Goal: Information Seeking & Learning: Learn about a topic

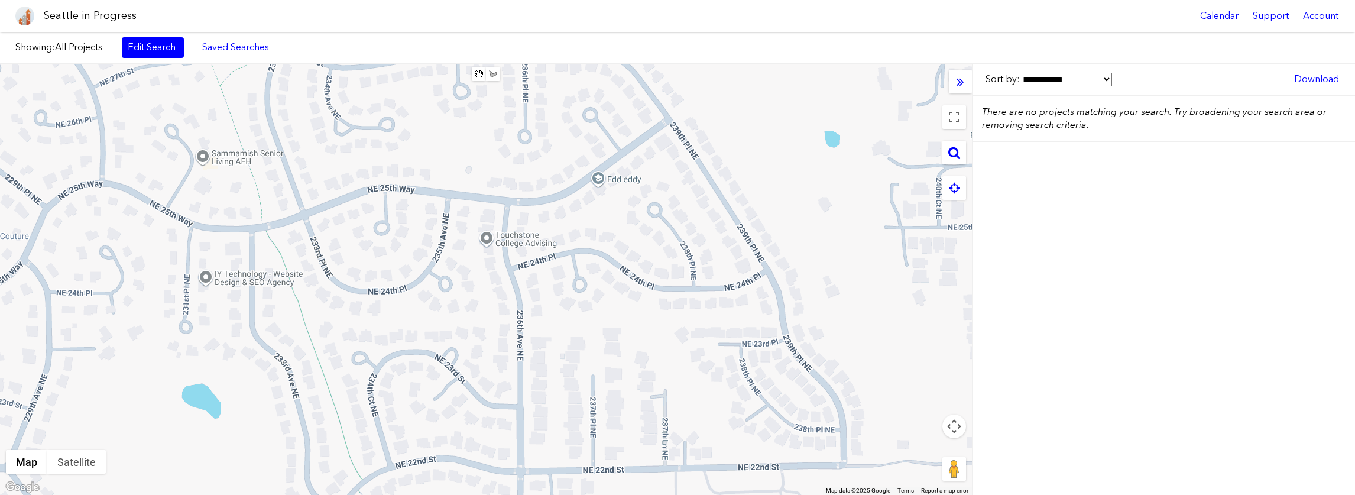
drag, startPoint x: 954, startPoint y: 150, endPoint x: 898, endPoint y: 191, distance: 69.3
click at [899, 191] on div "Clear Area Save Area Area Name: ****** **** Map Terrain Satellite Labels Keyboa…" at bounding box center [486, 279] width 972 height 431
click at [956, 148] on icon at bounding box center [954, 152] width 12 height 13
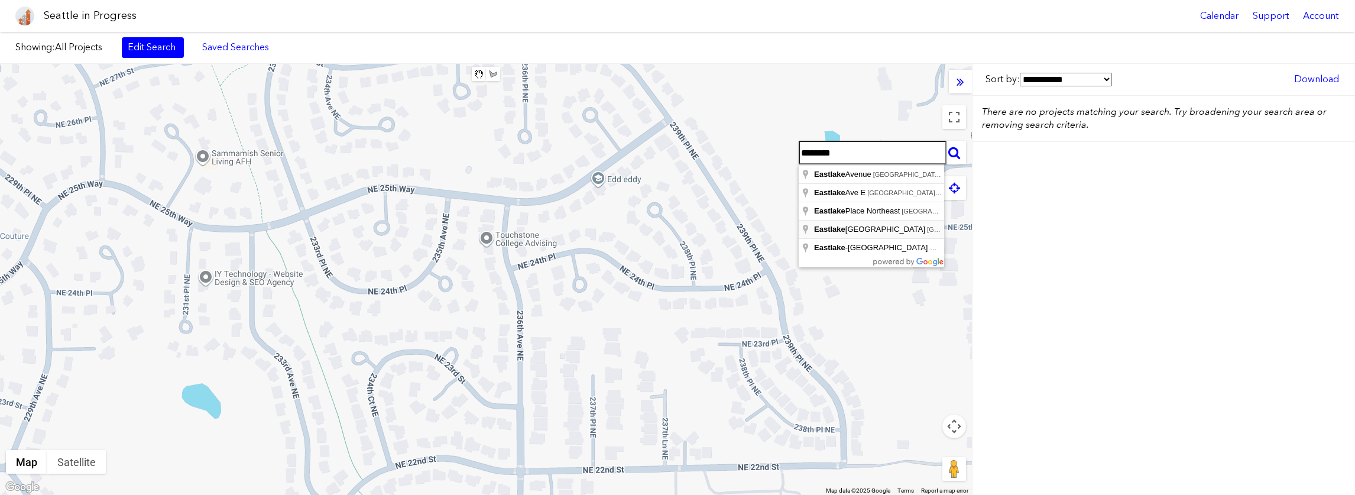
type input "**********"
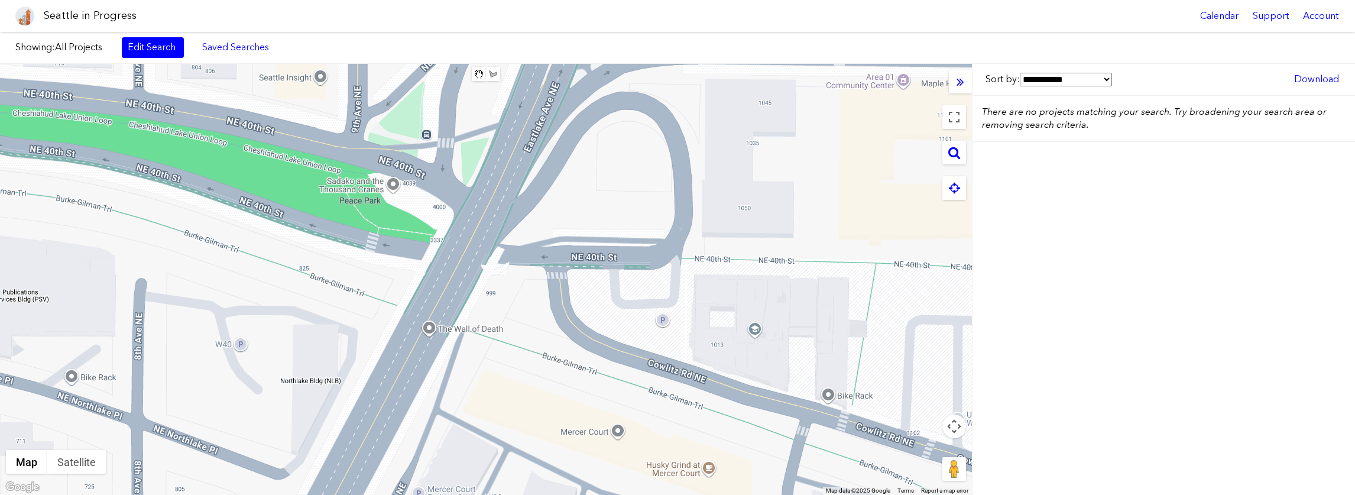
drag, startPoint x: 900, startPoint y: 318, endPoint x: 897, endPoint y: 251, distance: 67.4
click at [897, 251] on div at bounding box center [486, 279] width 972 height 431
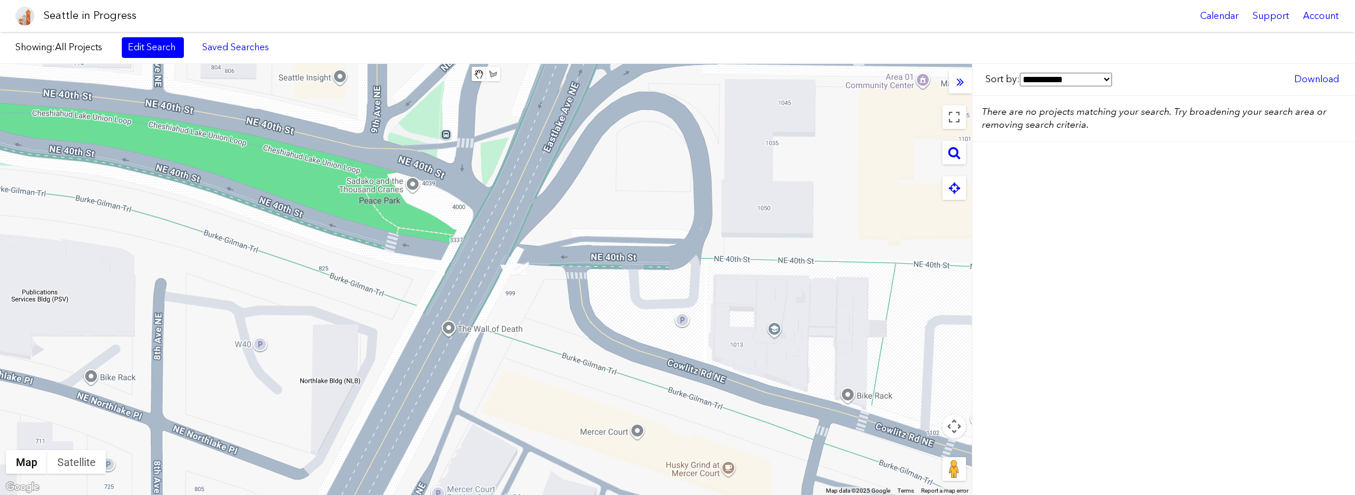
drag, startPoint x: 887, startPoint y: 250, endPoint x: 907, endPoint y: 251, distance: 20.7
click at [907, 251] on div at bounding box center [486, 279] width 972 height 431
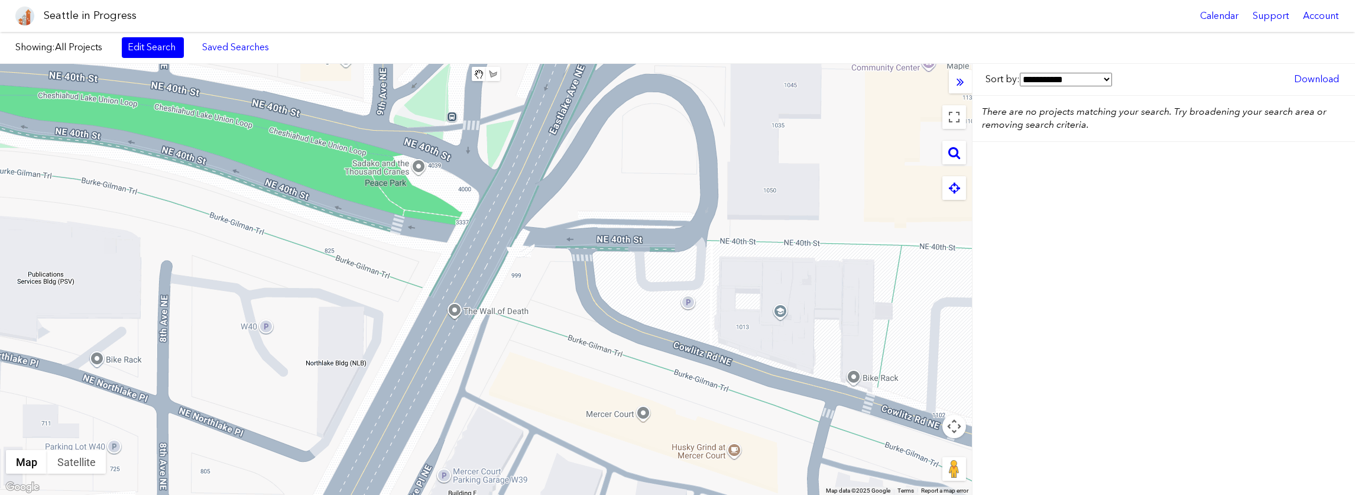
drag, startPoint x: 885, startPoint y: 240, endPoint x: 887, endPoint y: 212, distance: 27.8
click at [887, 212] on div at bounding box center [486, 279] width 972 height 431
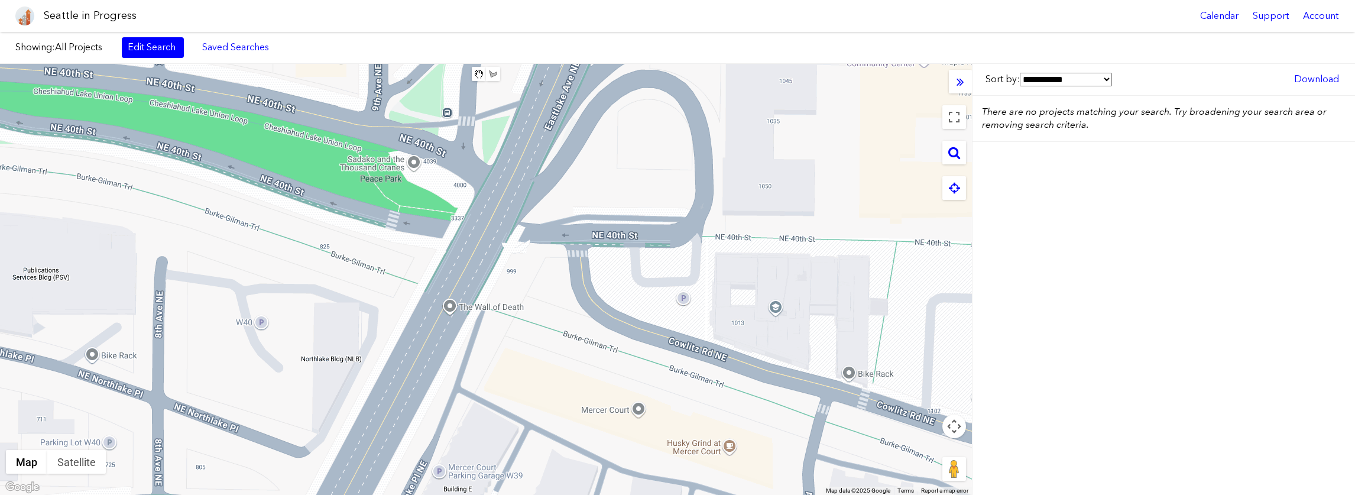
click at [63, 48] on span "All Projects" at bounding box center [78, 46] width 47 height 11
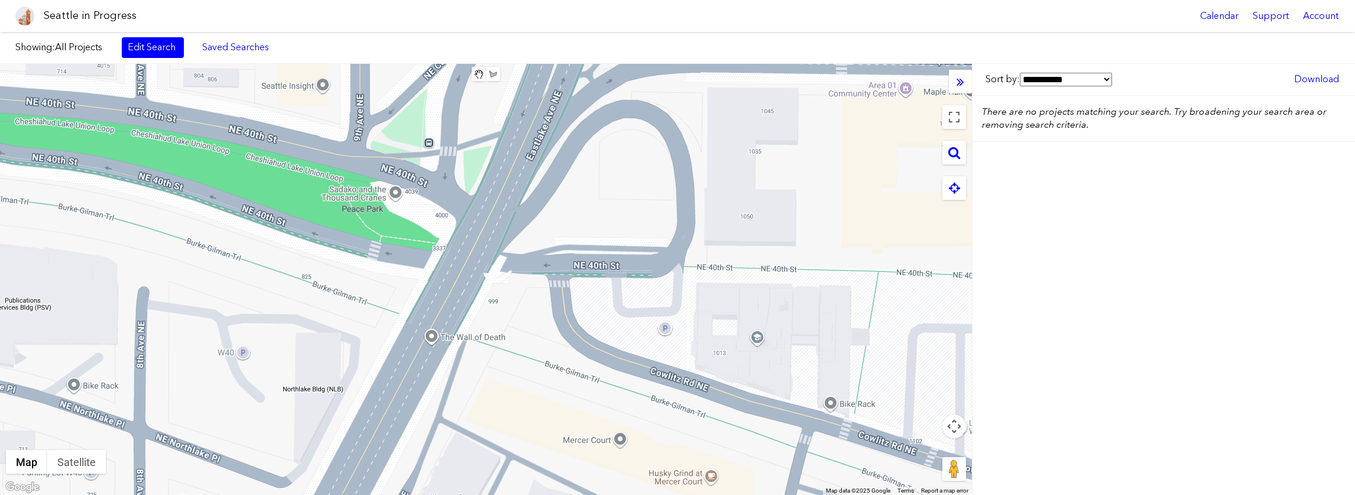
drag, startPoint x: 803, startPoint y: 160, endPoint x: 786, endPoint y: 187, distance: 32.1
click at [786, 190] on div at bounding box center [486, 279] width 972 height 431
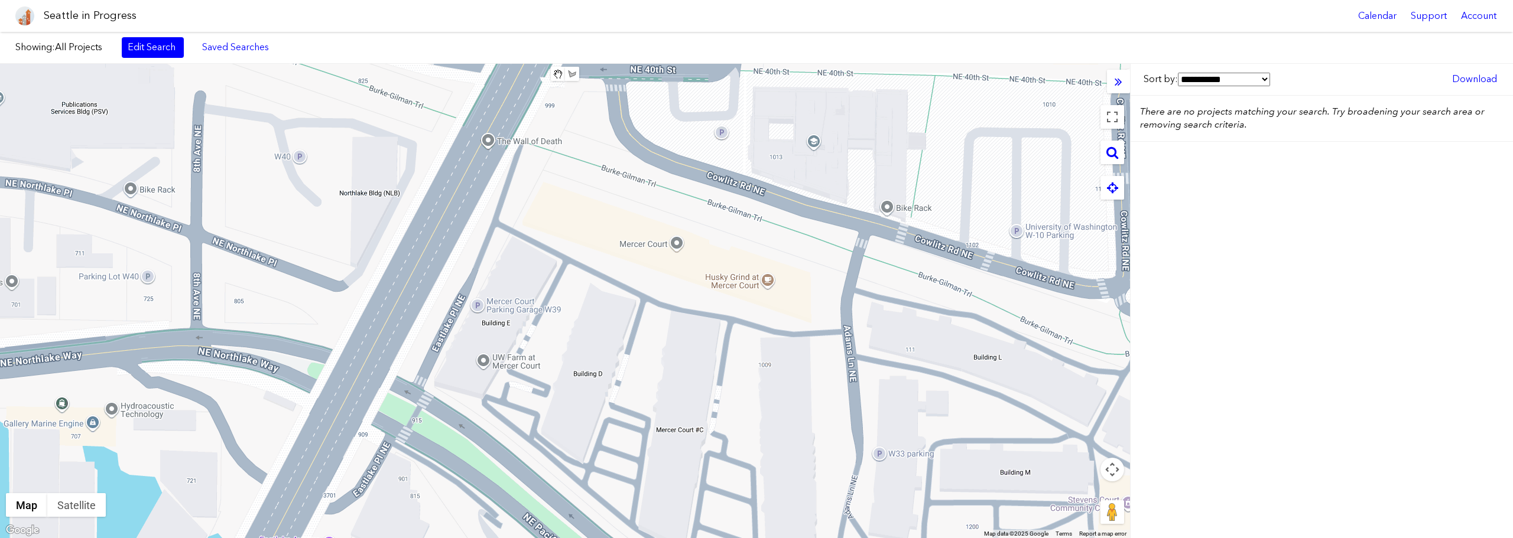
drag, startPoint x: 776, startPoint y: 340, endPoint x: 758, endPoint y: 126, distance: 214.1
click at [758, 126] on div at bounding box center [565, 301] width 1130 height 475
click at [1110, 119] on button "Toggle fullscreen view" at bounding box center [1113, 117] width 24 height 24
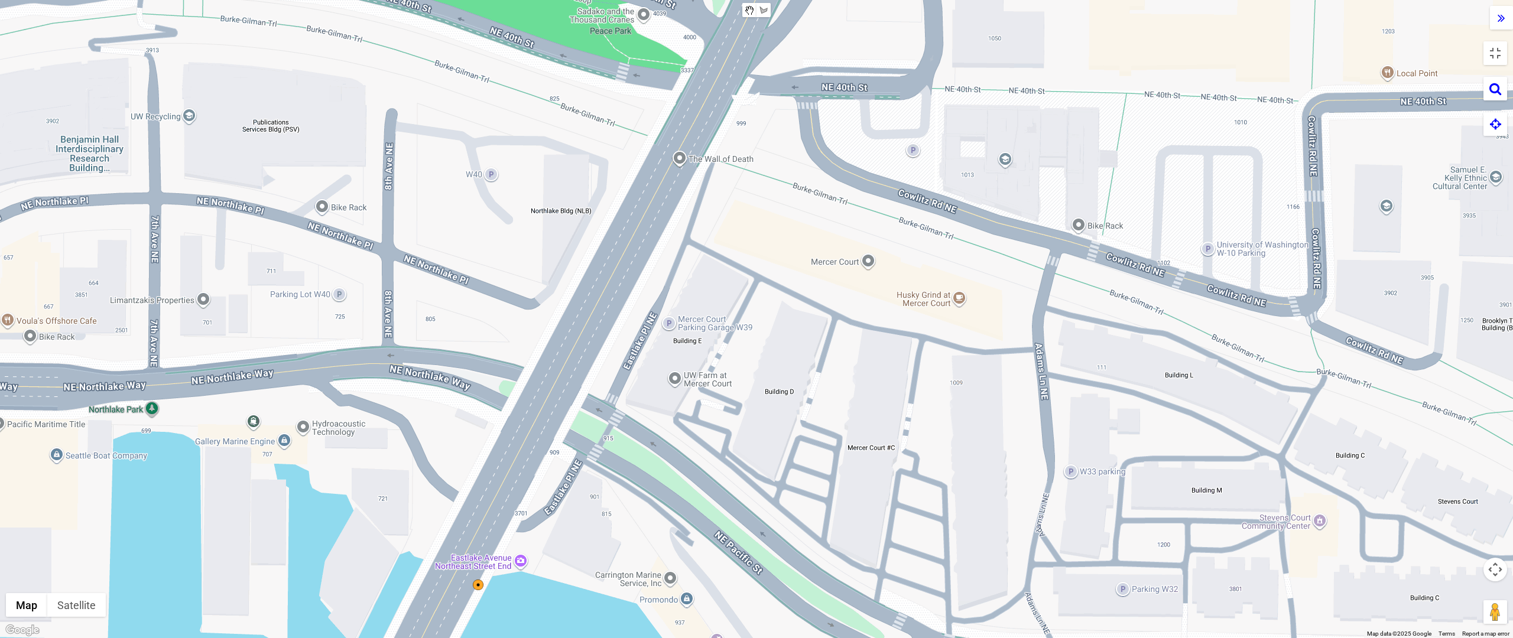
click at [1333, 445] on div at bounding box center [756, 319] width 1513 height 638
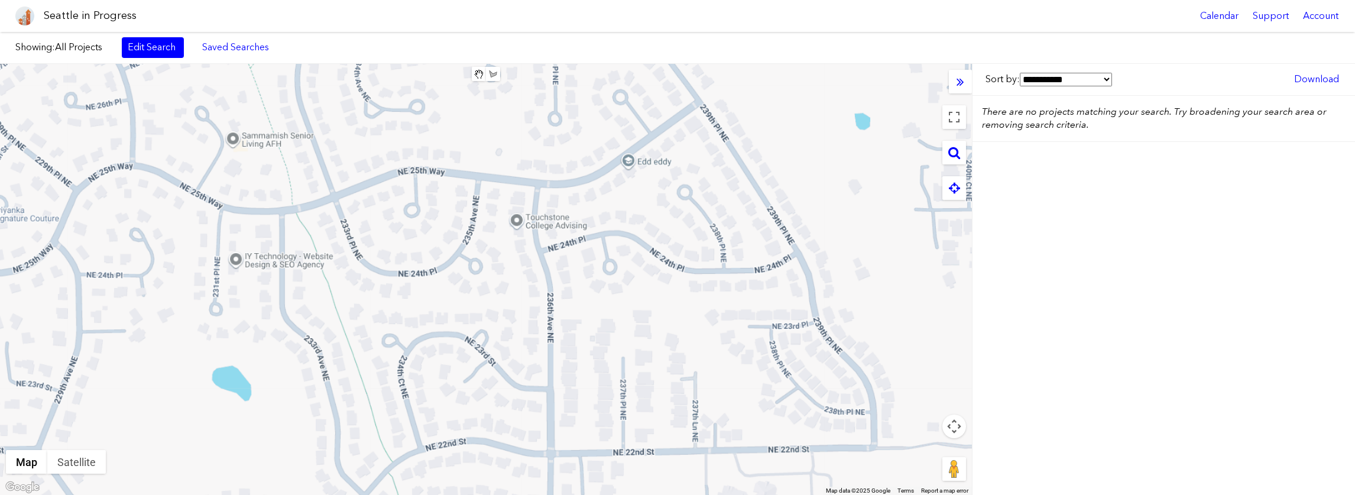
drag, startPoint x: 885, startPoint y: 223, endPoint x: 918, endPoint y: 206, distance: 37.3
click at [918, 206] on div at bounding box center [486, 279] width 972 height 431
click at [63, 46] on span "All Projects" at bounding box center [78, 46] width 47 height 11
click at [40, 46] on label "Showing: All Projects" at bounding box center [62, 47] width 95 height 13
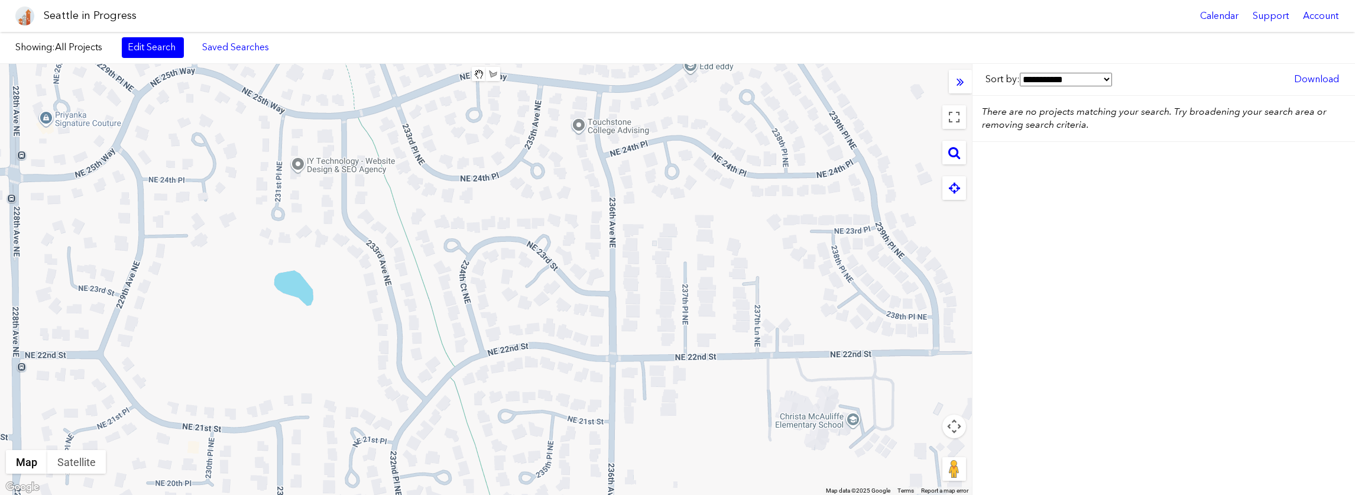
drag, startPoint x: 846, startPoint y: 203, endPoint x: 939, endPoint y: 106, distance: 134.2
click at [910, 107] on div at bounding box center [486, 279] width 972 height 431
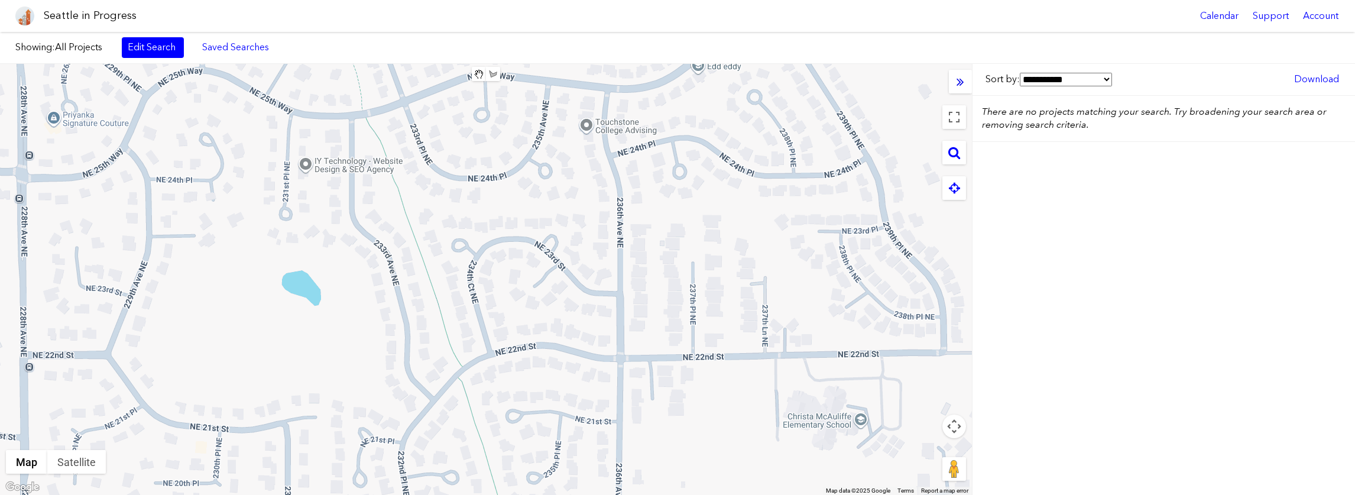
click at [962, 86] on icon at bounding box center [960, 81] width 8 height 13
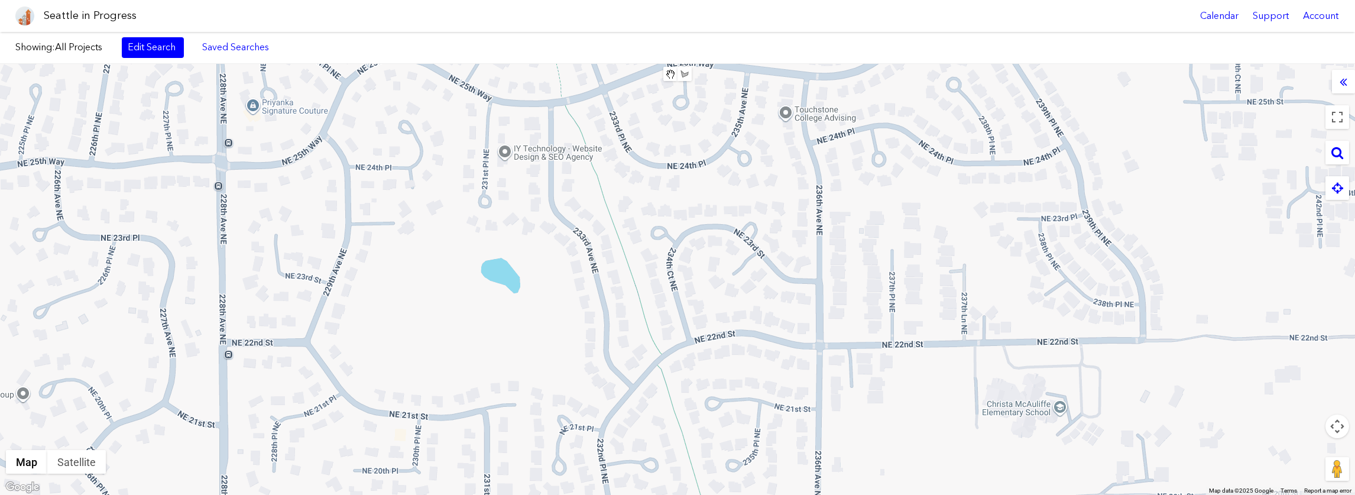
drag, startPoint x: 332, startPoint y: 231, endPoint x: 341, endPoint y: 221, distance: 13.4
click at [341, 221] on div at bounding box center [677, 279] width 1355 height 431
click at [1341, 79] on icon at bounding box center [1343, 81] width 8 height 13
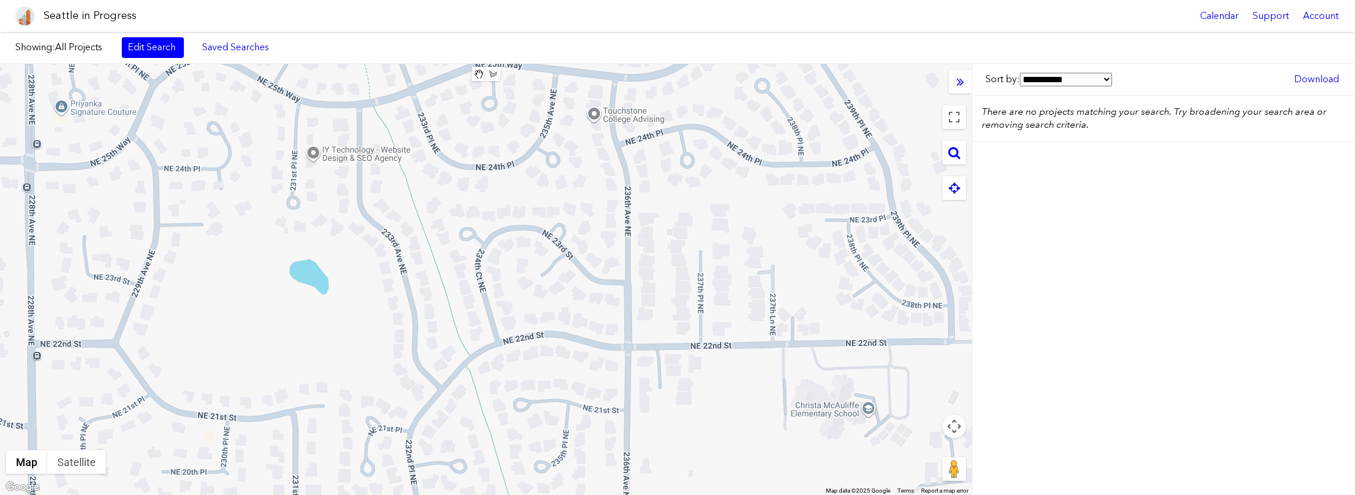
click at [952, 187] on icon at bounding box center [954, 187] width 11 height 13
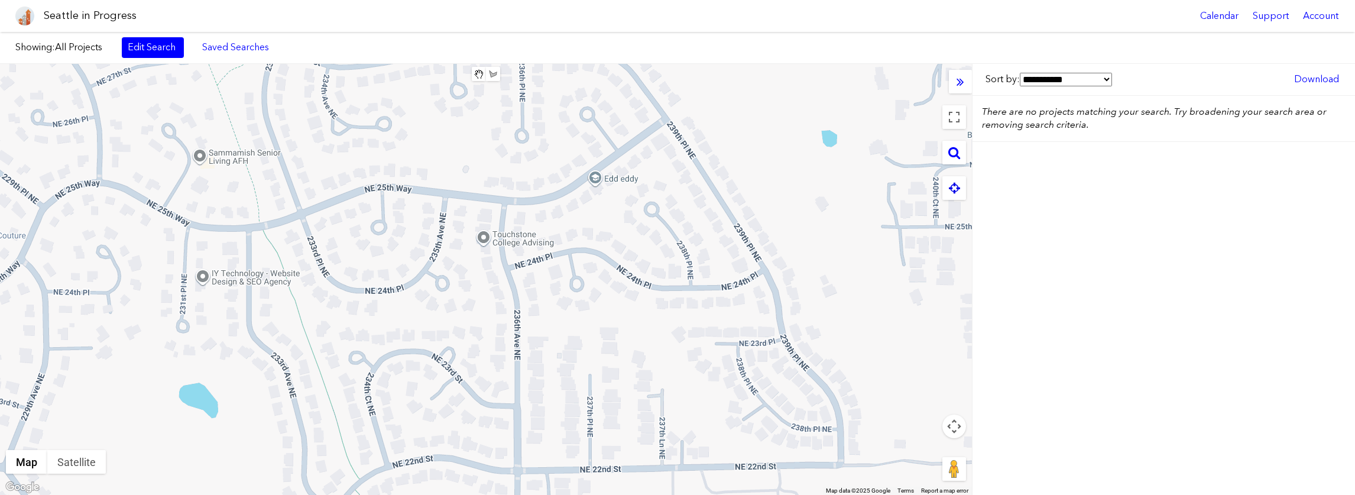
click at [952, 187] on icon at bounding box center [954, 187] width 11 height 13
click at [953, 152] on icon at bounding box center [954, 152] width 12 height 13
click at [953, 118] on button "Toggle fullscreen view" at bounding box center [954, 117] width 24 height 24
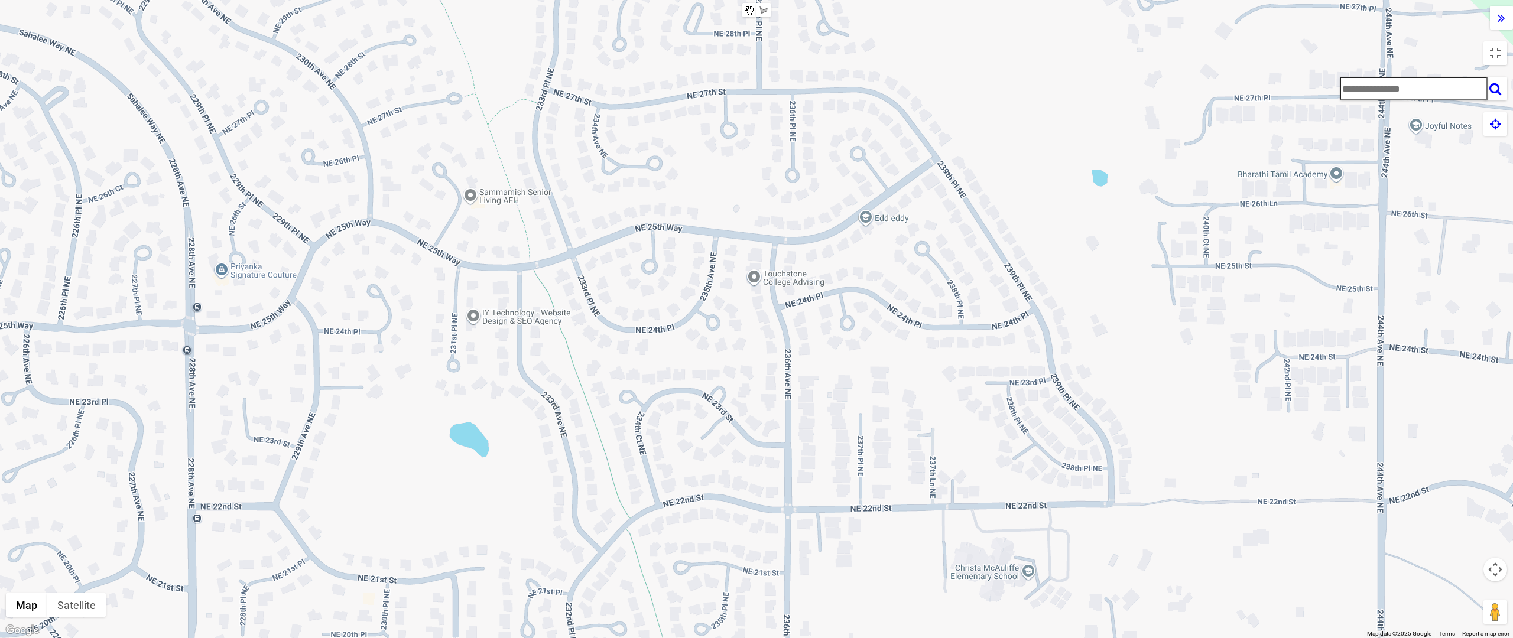
click at [1088, 259] on div at bounding box center [756, 319] width 1513 height 638
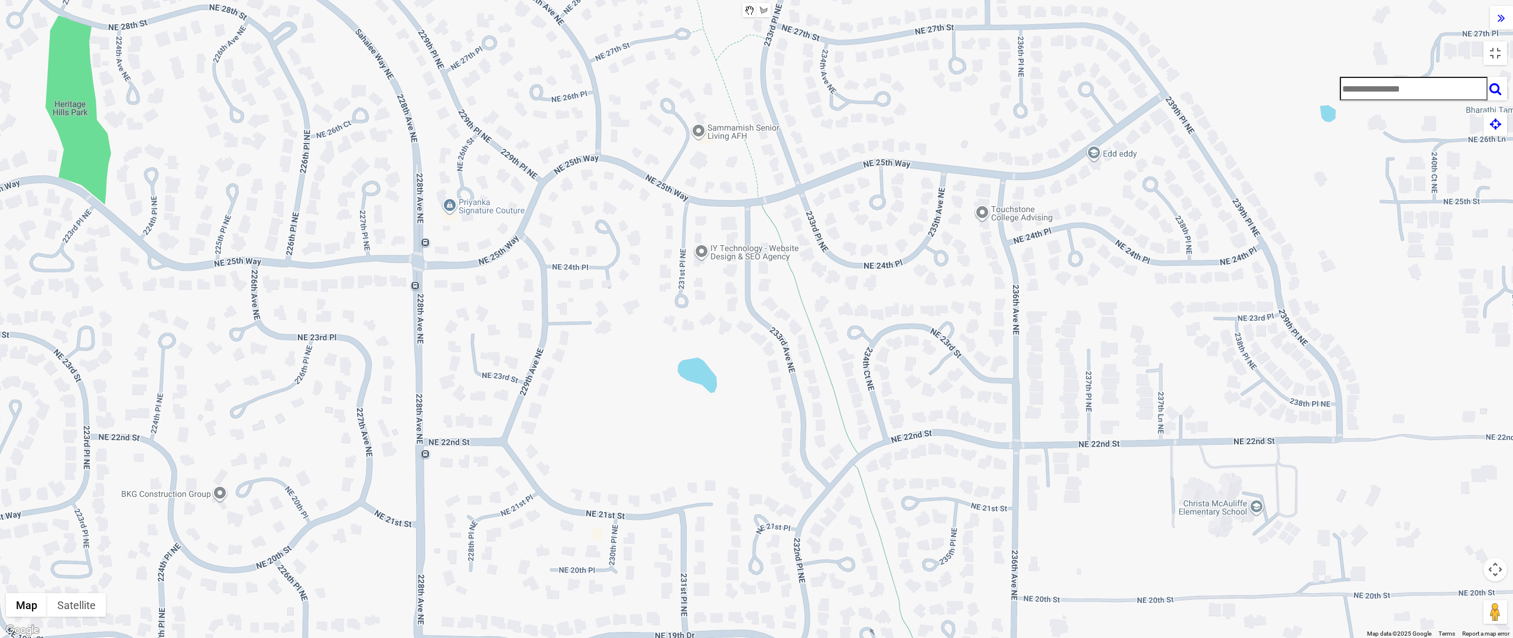
drag, startPoint x: 690, startPoint y: 358, endPoint x: 917, endPoint y: 293, distance: 235.7
click at [917, 293] on div at bounding box center [756, 319] width 1513 height 638
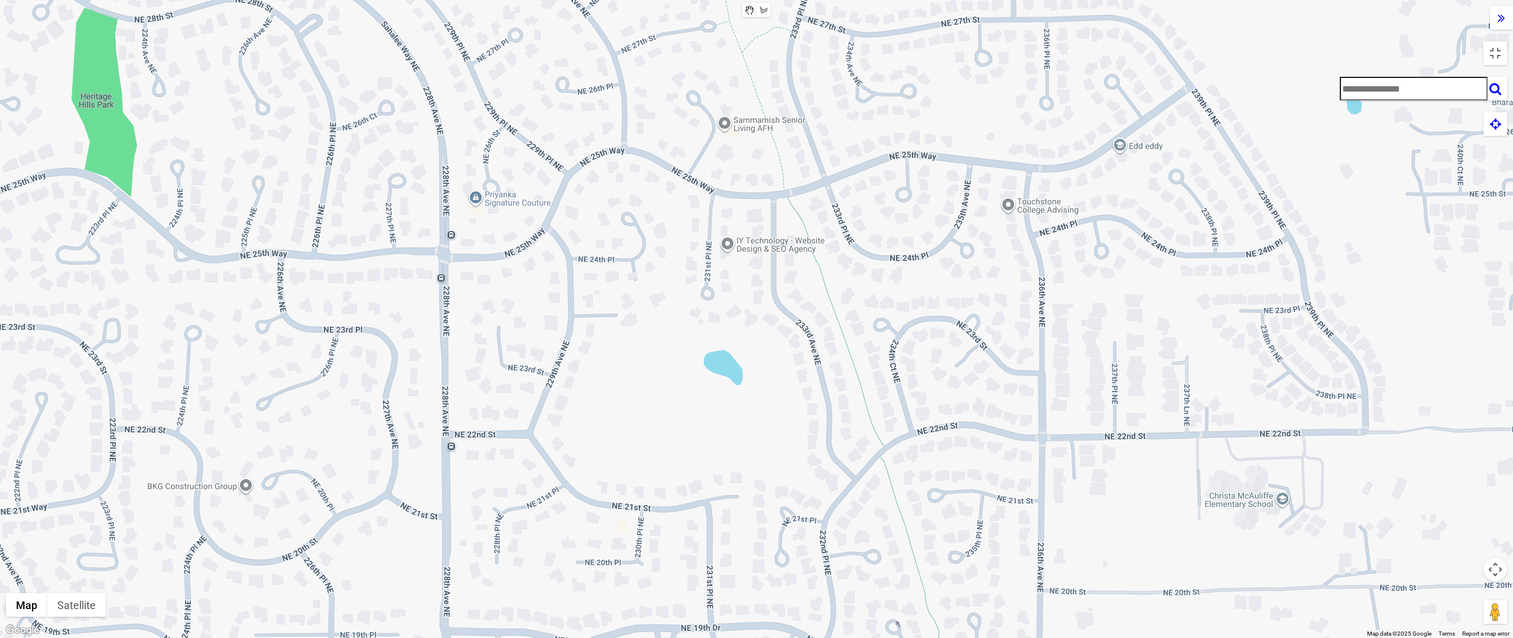
drag, startPoint x: 501, startPoint y: 379, endPoint x: 829, endPoint y: 345, distance: 330.4
click at [803, 349] on div at bounding box center [756, 319] width 1513 height 638
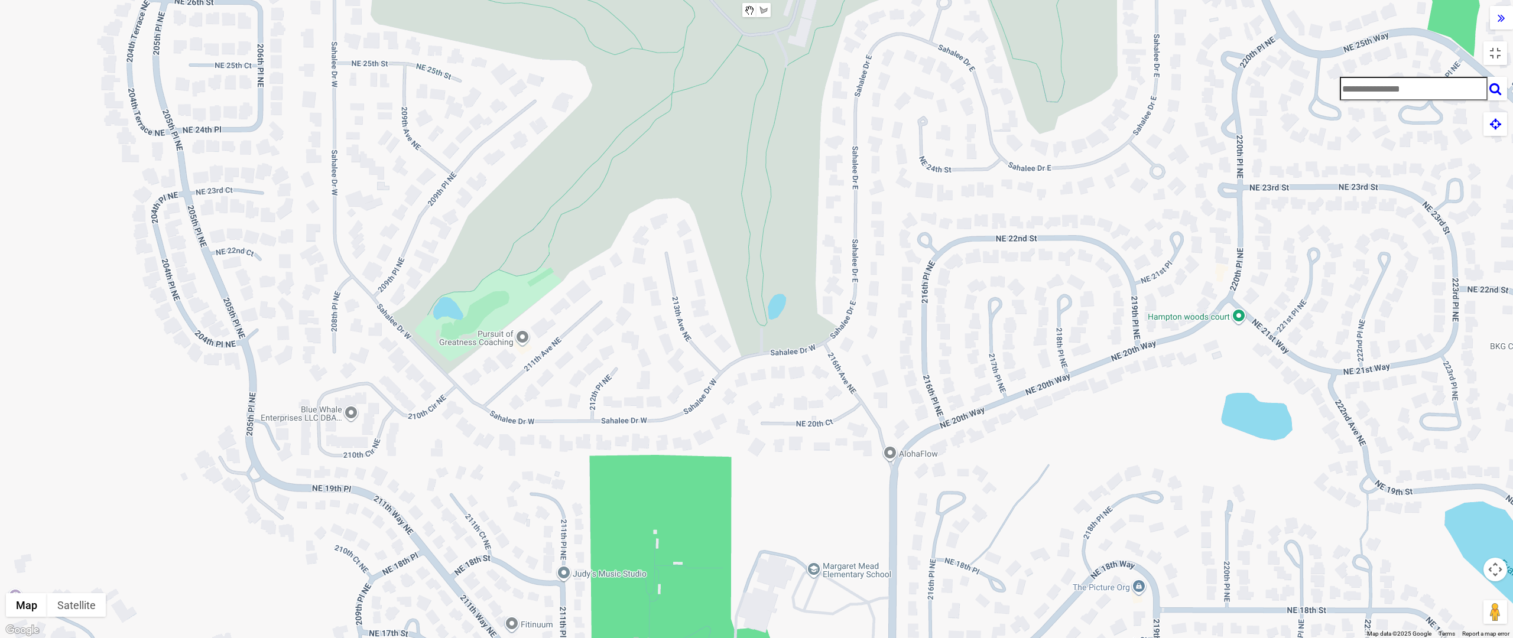
drag, startPoint x: 481, startPoint y: 374, endPoint x: 763, endPoint y: 336, distance: 283.9
click at [762, 336] on div at bounding box center [756, 319] width 1513 height 638
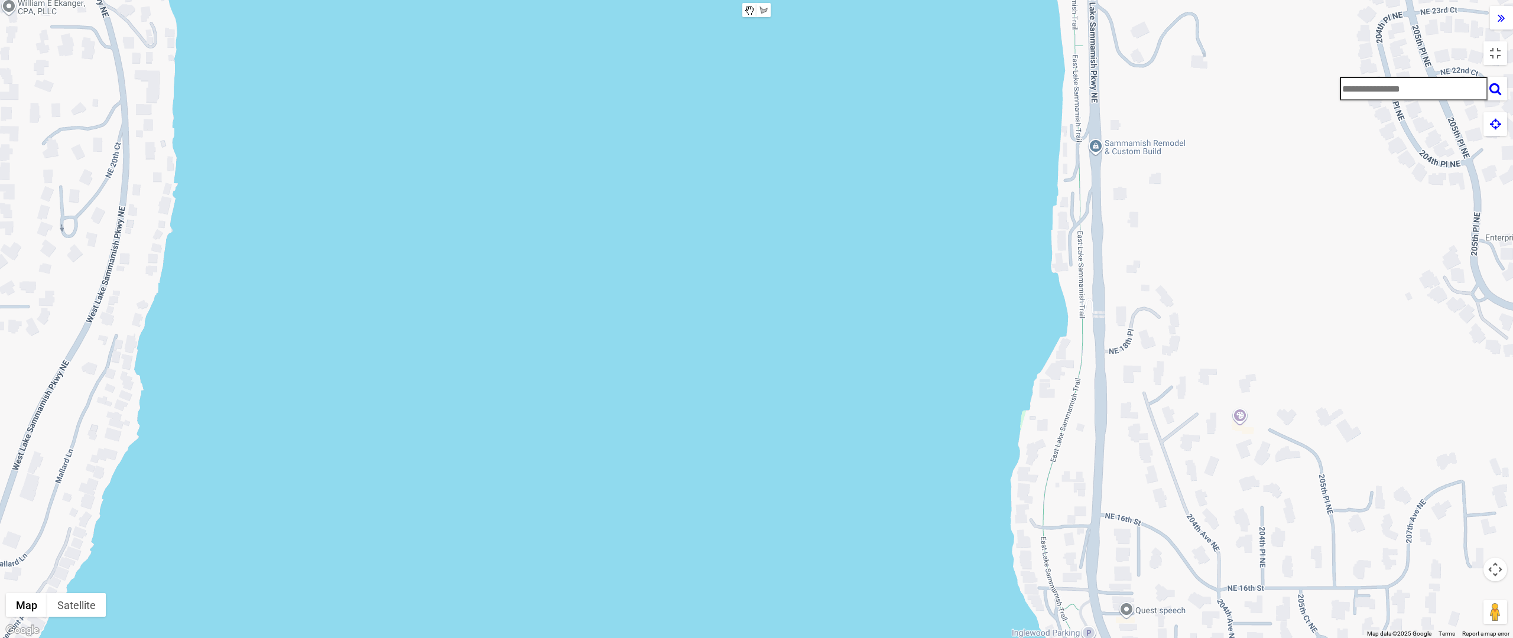
drag, startPoint x: 471, startPoint y: 369, endPoint x: 561, endPoint y: 353, distance: 91.9
click at [472, 368] on div at bounding box center [756, 319] width 1513 height 638
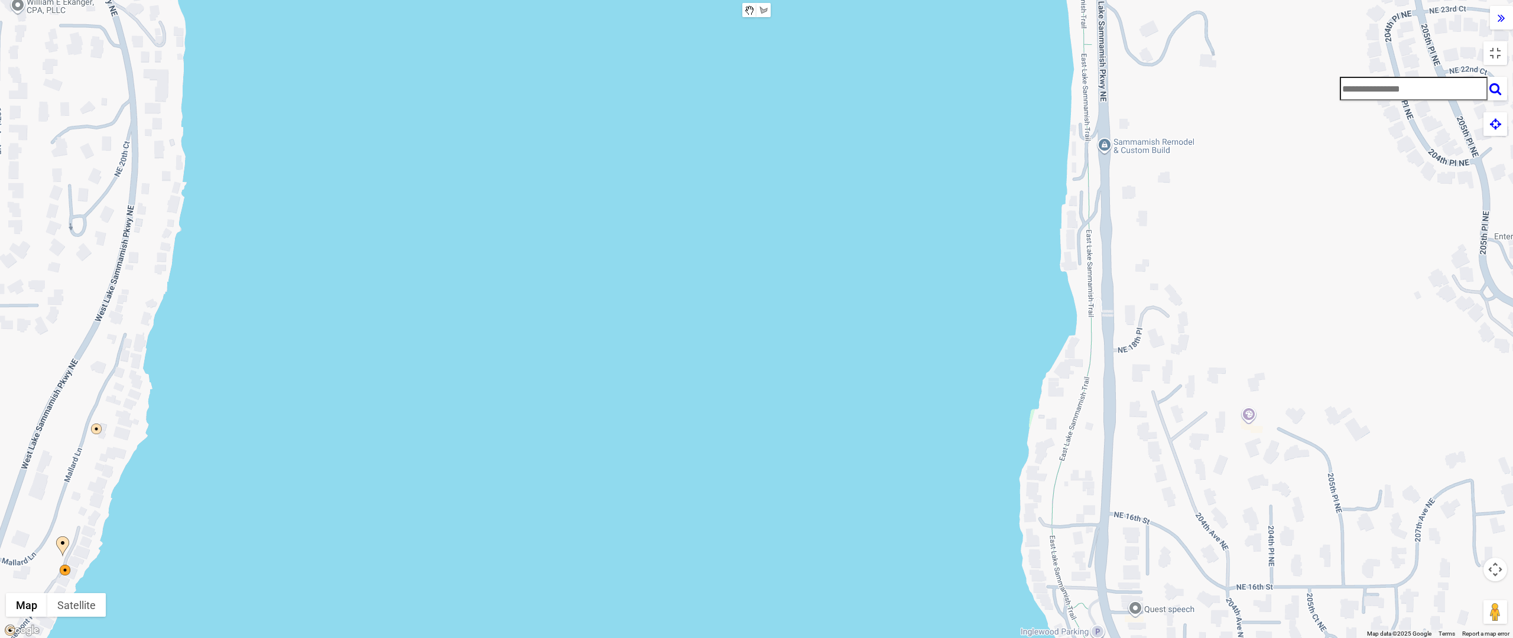
drag, startPoint x: 463, startPoint y: 359, endPoint x: 666, endPoint y: 349, distance: 202.4
click at [666, 349] on div at bounding box center [756, 319] width 1513 height 638
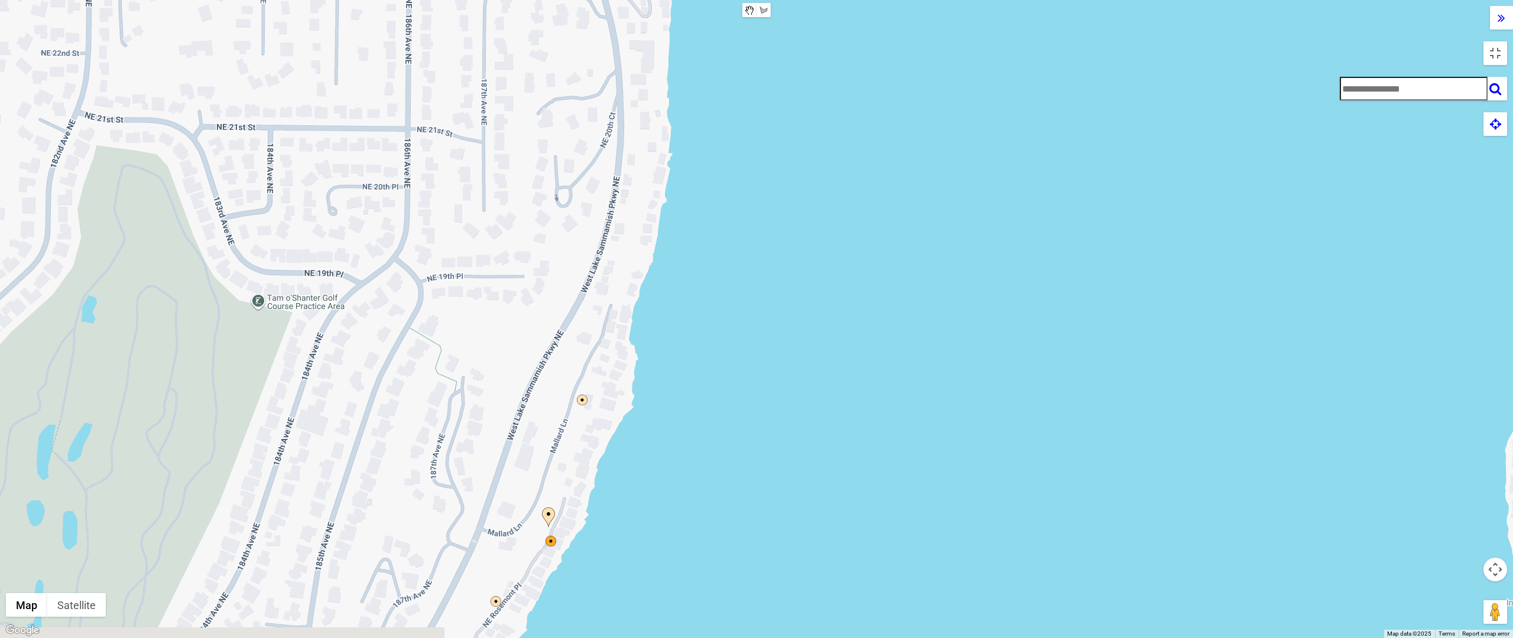
drag, startPoint x: 491, startPoint y: 377, endPoint x: 976, endPoint y: 348, distance: 486.7
click at [976, 348] on div at bounding box center [756, 319] width 1513 height 638
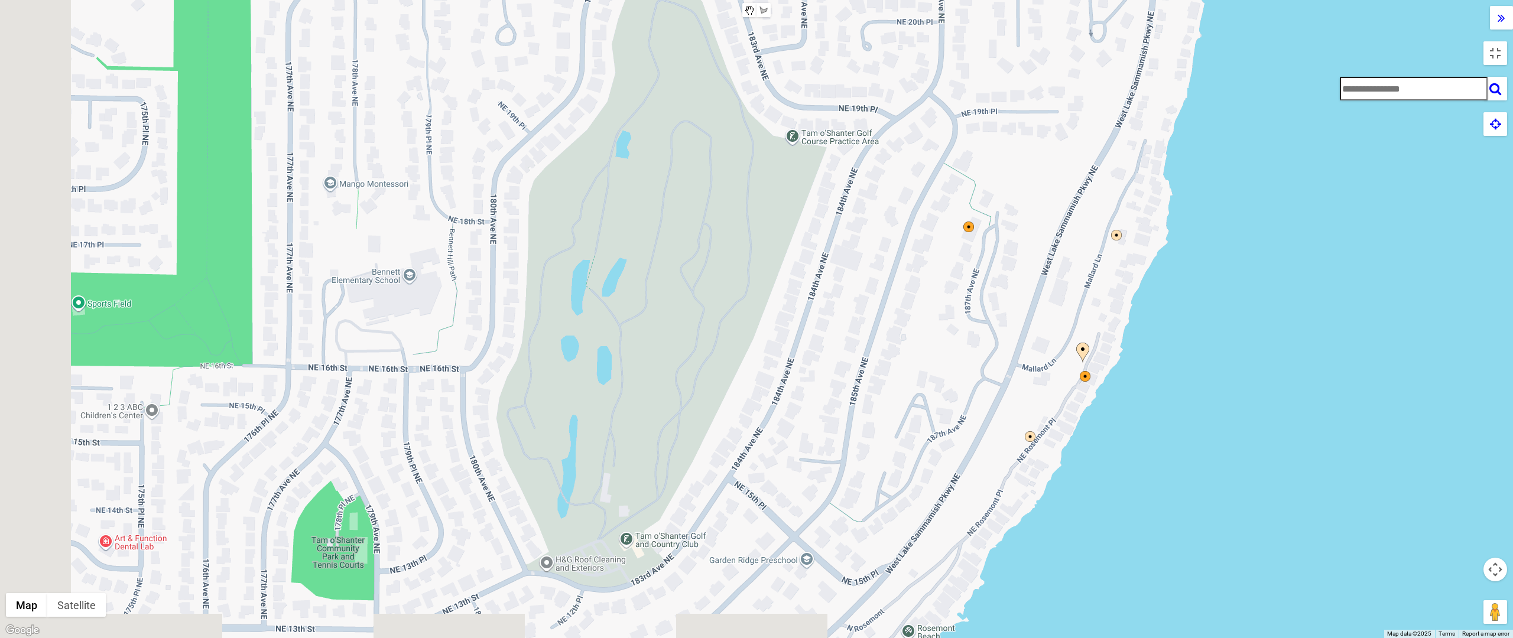
drag, startPoint x: 320, startPoint y: 465, endPoint x: 883, endPoint y: 295, distance: 587.9
click at [883, 295] on div at bounding box center [756, 319] width 1513 height 638
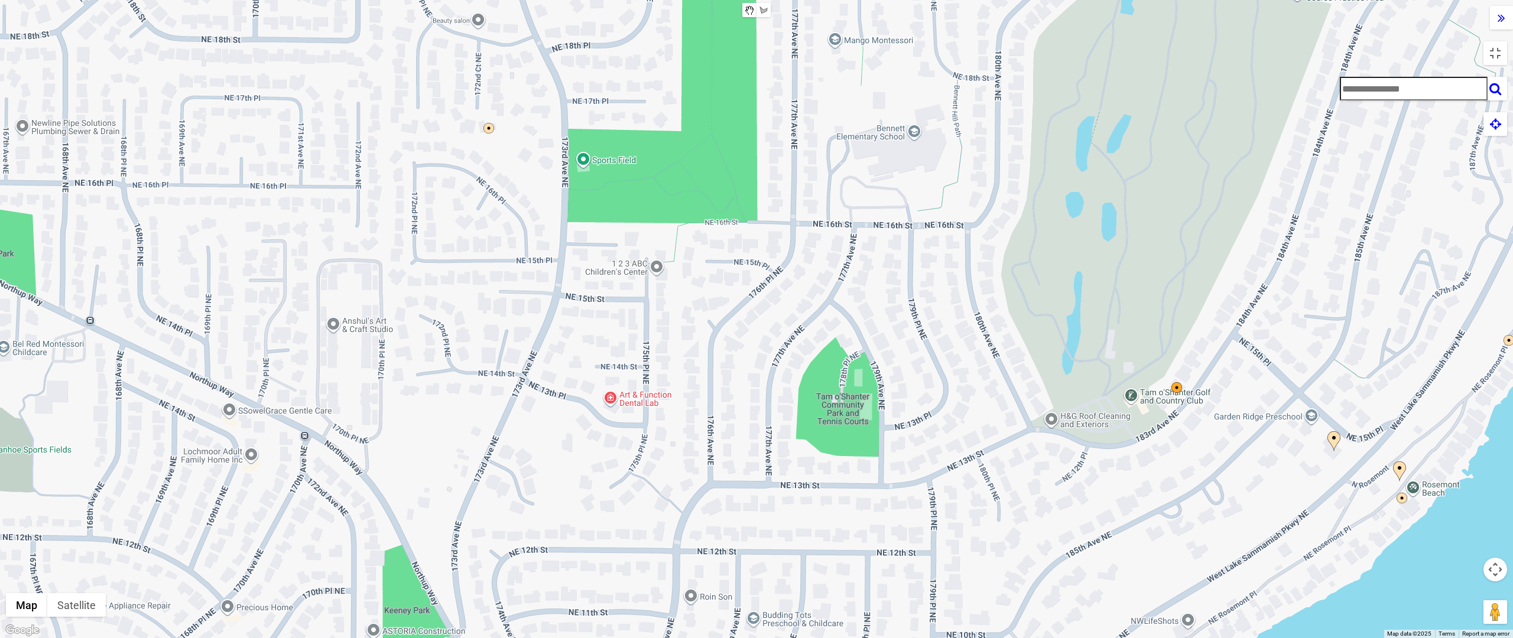
drag, startPoint x: 575, startPoint y: 407, endPoint x: 1031, endPoint y: 268, distance: 476.4
click at [1059, 267] on div at bounding box center [756, 319] width 1513 height 638
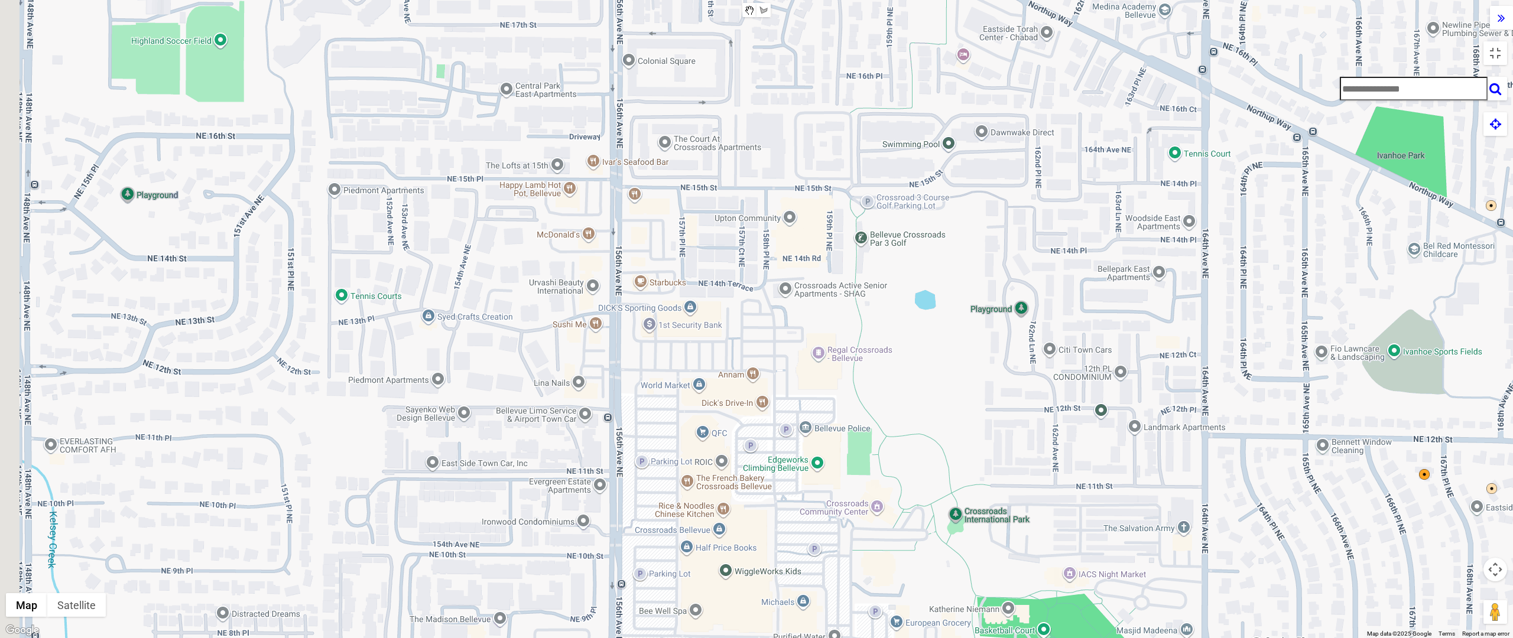
drag, startPoint x: 79, startPoint y: 466, endPoint x: 1486, endPoint y: 366, distance: 1410.3
click at [1354, 366] on div at bounding box center [756, 319] width 1513 height 638
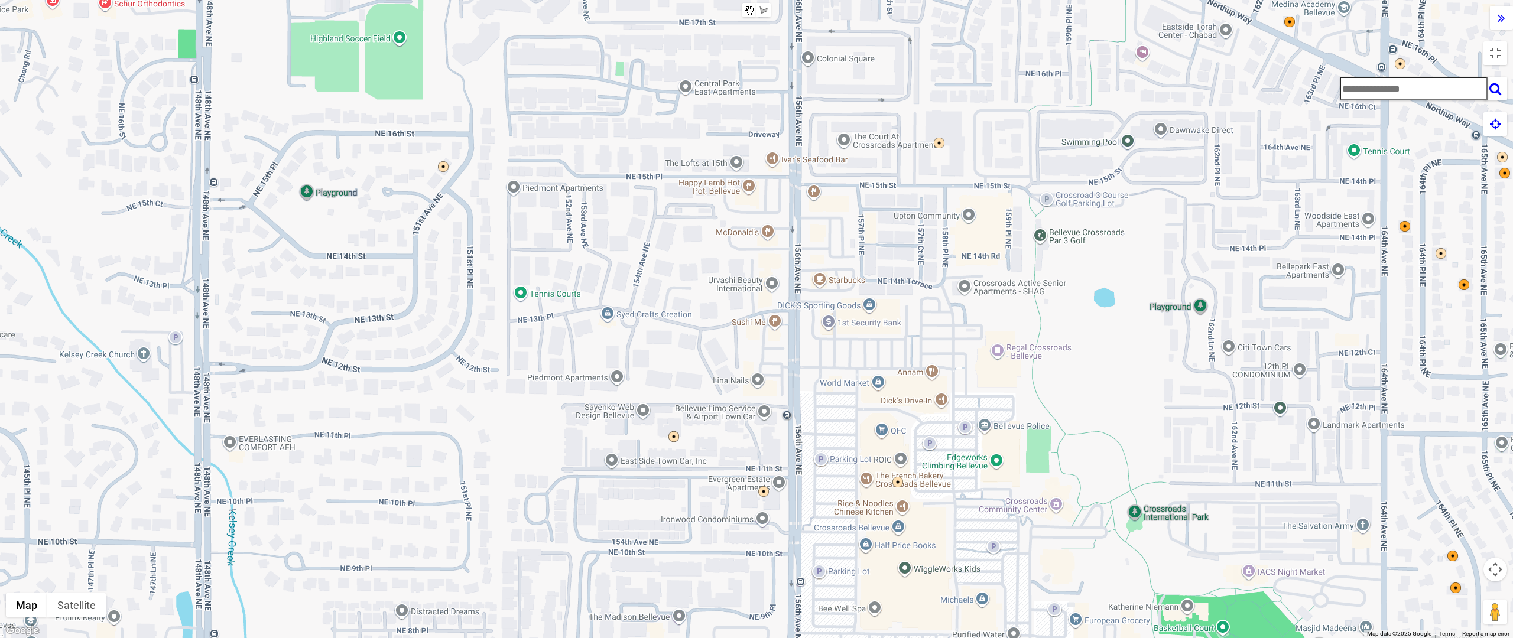
drag, startPoint x: 765, startPoint y: 455, endPoint x: 917, endPoint y: 449, distance: 152.0
click at [917, 449] on div at bounding box center [756, 319] width 1513 height 638
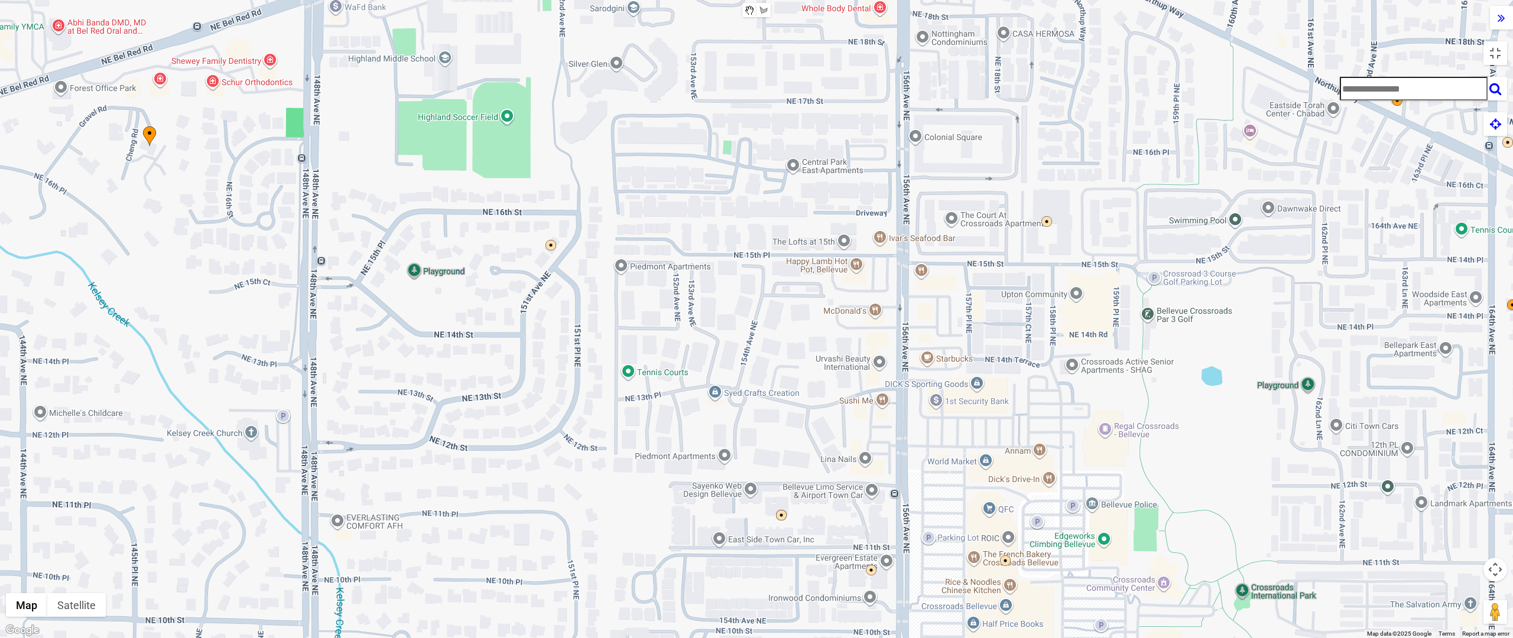
drag, startPoint x: 543, startPoint y: 468, endPoint x: 643, endPoint y: 549, distance: 128.2
click at [644, 494] on div at bounding box center [756, 319] width 1513 height 638
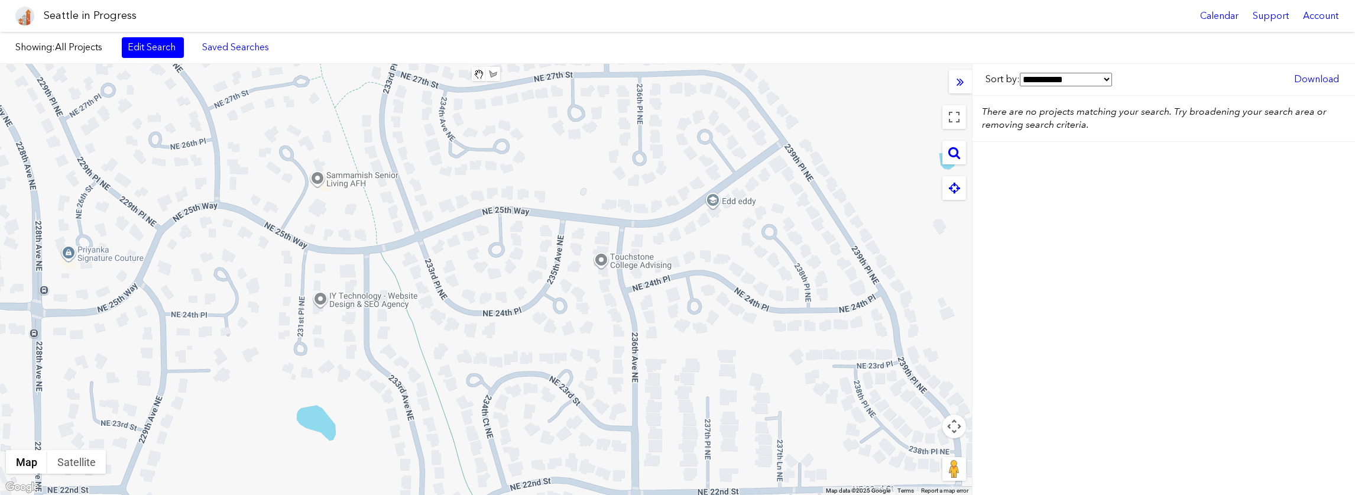
drag, startPoint x: 360, startPoint y: 216, endPoint x: 477, endPoint y: 236, distance: 118.8
click at [477, 236] on div at bounding box center [486, 279] width 972 height 431
click at [368, 171] on div at bounding box center [486, 279] width 972 height 431
click at [371, 112] on button "Close" at bounding box center [374, 121] width 28 height 28
click at [371, 112] on div at bounding box center [486, 279] width 972 height 431
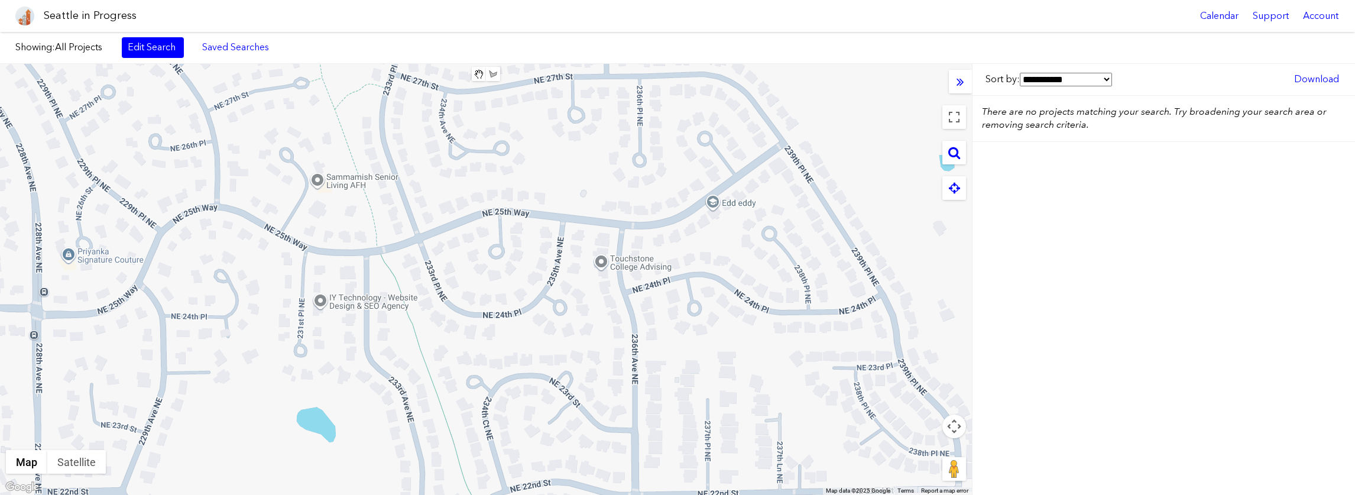
click at [1131, 41] on div "Showing: All Projects Edit Search Saved Searches Added to Saved Searches Done C…" at bounding box center [677, 48] width 1355 height 32
click at [954, 431] on button "Map camera controls" at bounding box center [954, 426] width 24 height 24
click at [927, 455] on button "Zoom out" at bounding box center [925, 456] width 24 height 24
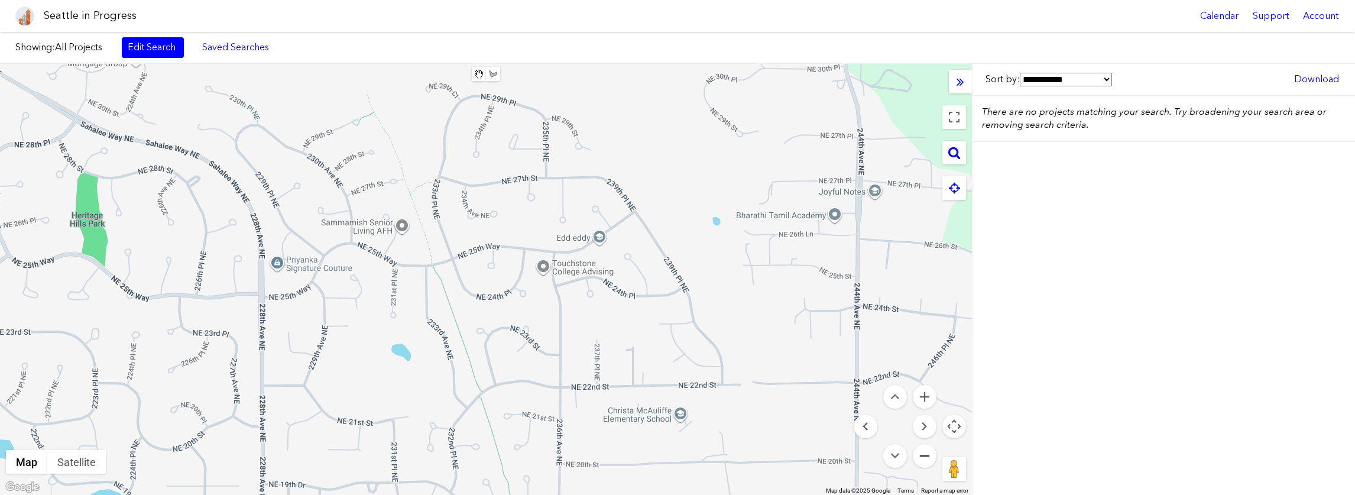
click at [925, 454] on button "Zoom out" at bounding box center [925, 456] width 24 height 24
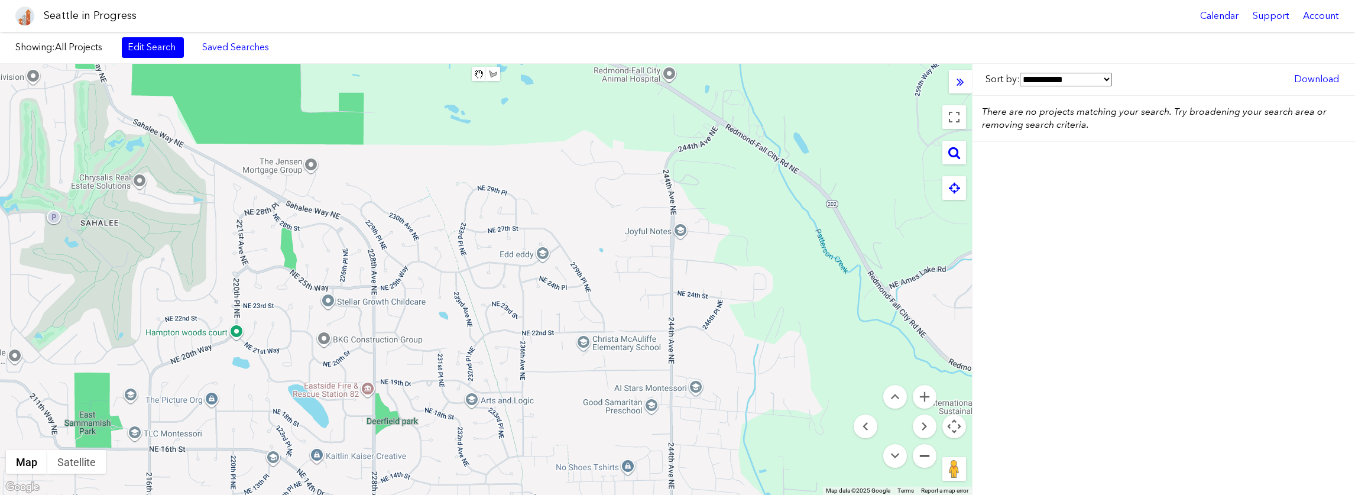
click at [925, 454] on button "Zoom out" at bounding box center [925, 456] width 24 height 24
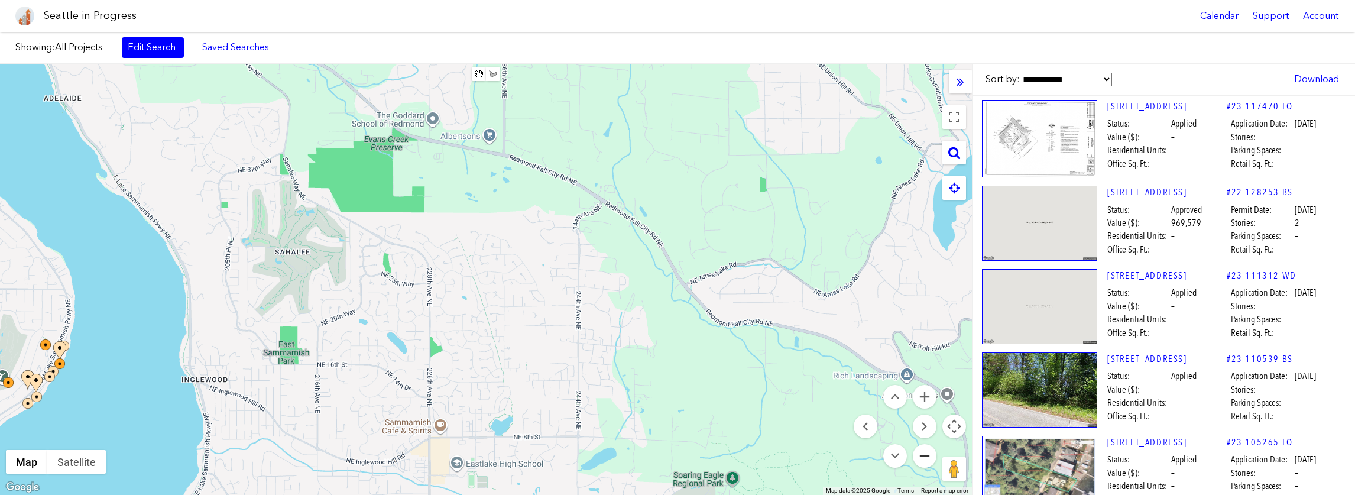
click at [925, 454] on button "Zoom out" at bounding box center [925, 456] width 24 height 24
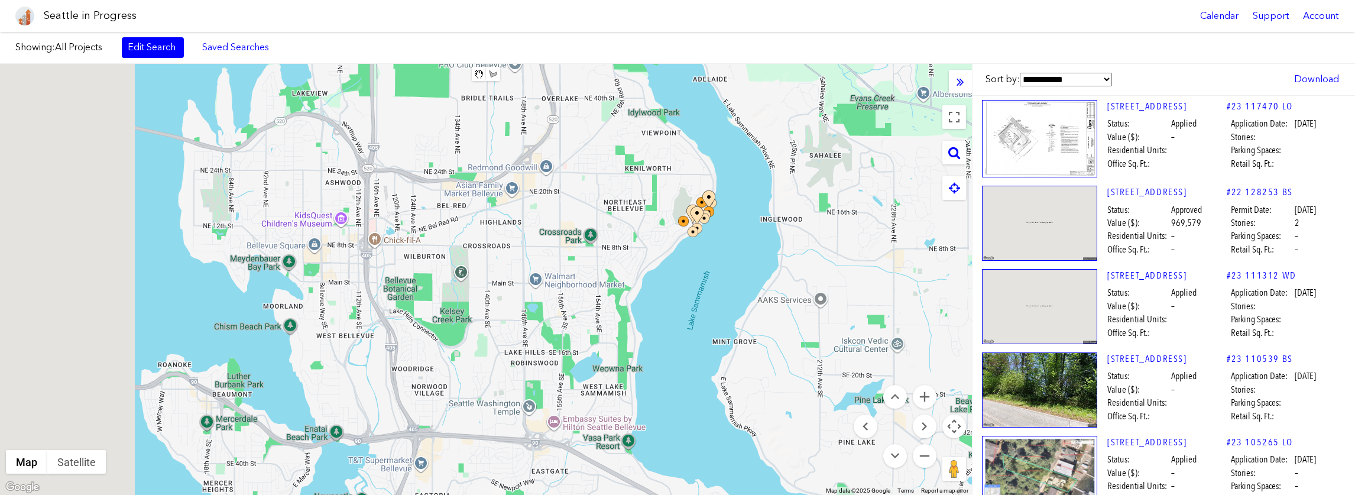
drag, startPoint x: 381, startPoint y: 362, endPoint x: 852, endPoint y: 242, distance: 485.6
click at [852, 242] on div at bounding box center [486, 279] width 972 height 431
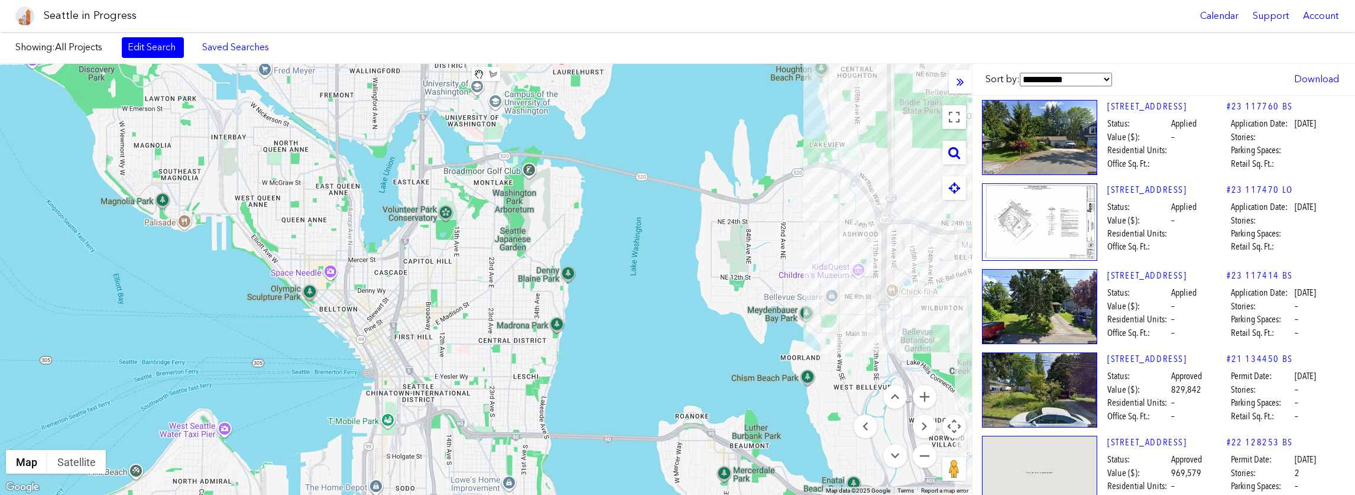
drag, startPoint x: 431, startPoint y: 325, endPoint x: 933, endPoint y: 355, distance: 503.4
click at [933, 355] on div at bounding box center [486, 279] width 972 height 431
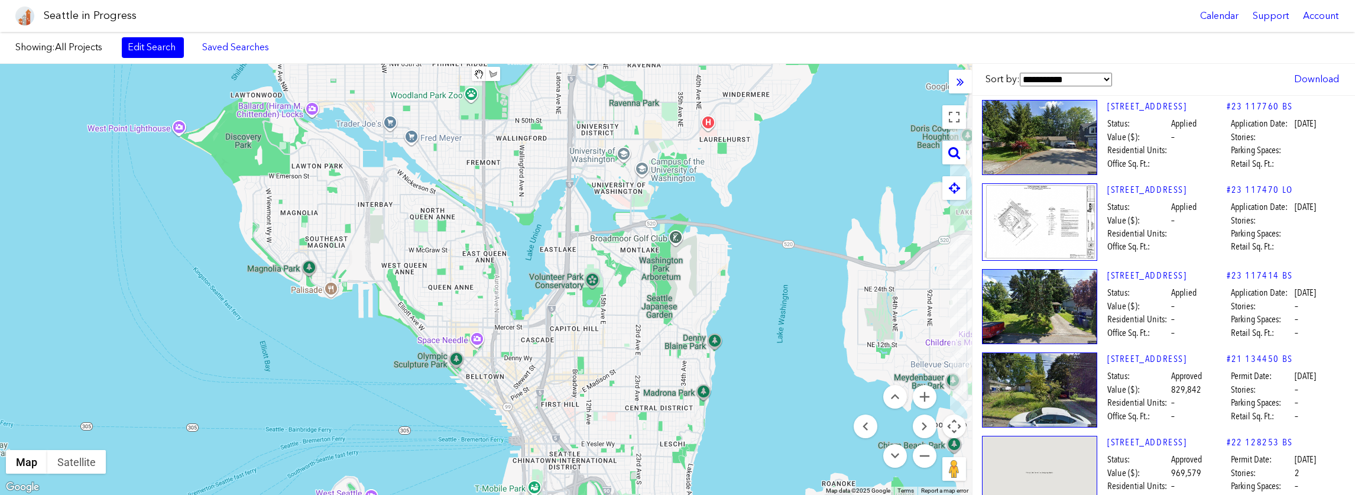
drag, startPoint x: 451, startPoint y: 254, endPoint x: 588, endPoint y: 326, distance: 154.7
click at [588, 326] on div at bounding box center [486, 279] width 972 height 431
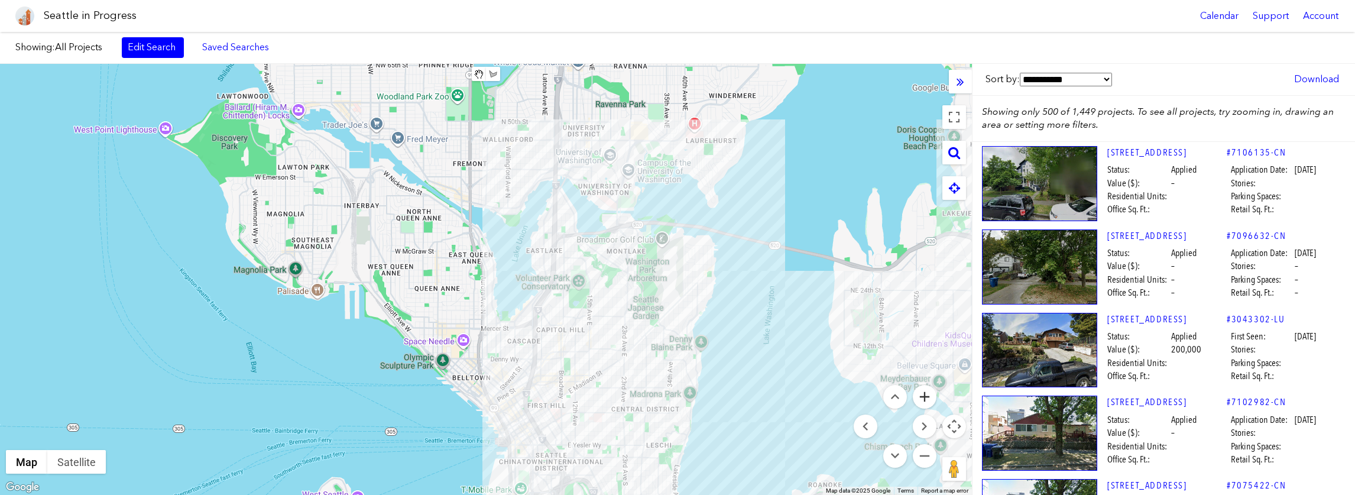
click at [923, 391] on button "Zoom in" at bounding box center [925, 397] width 24 height 24
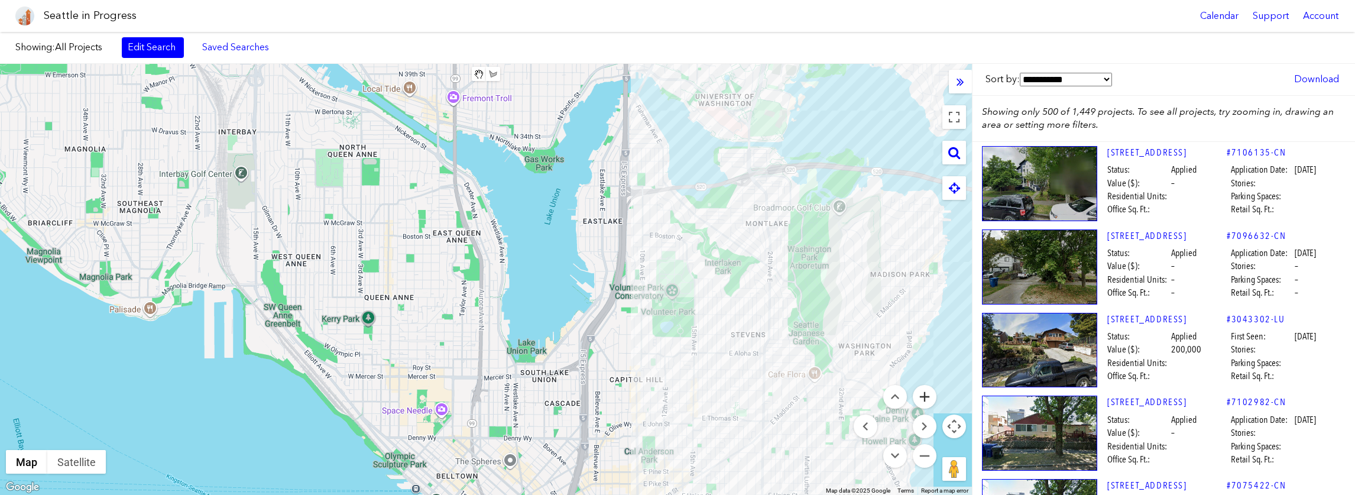
click at [923, 391] on button "Zoom in" at bounding box center [925, 397] width 24 height 24
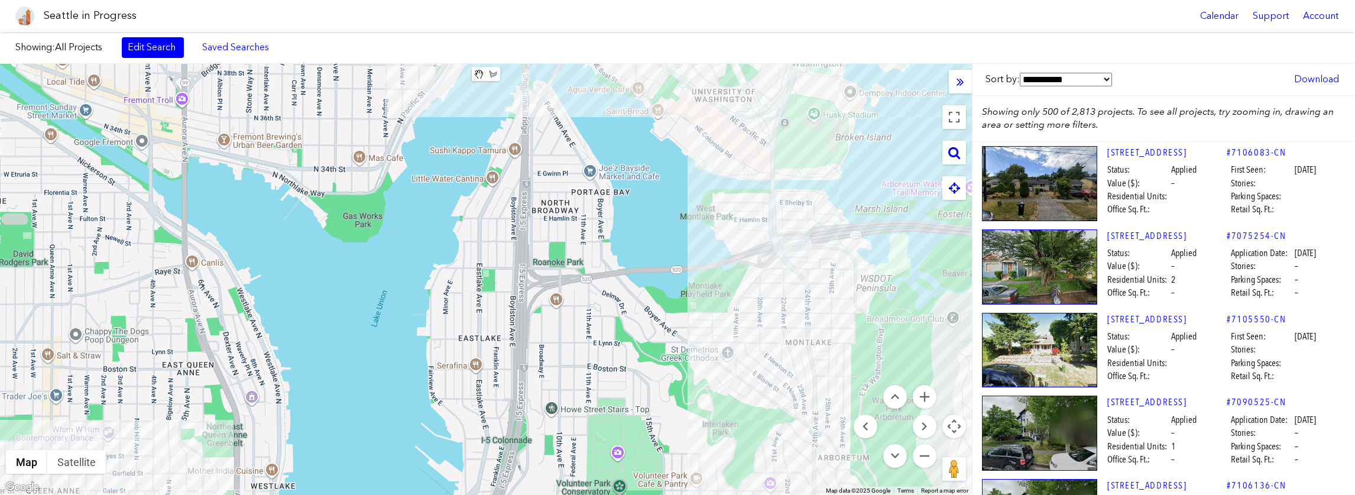
drag, startPoint x: 757, startPoint y: 324, endPoint x: 514, endPoint y: 497, distance: 297.9
click at [514, 494] on html "Seattle in Progress Calendar Support Account About [GEOGRAPHIC_DATA] in Progres…" at bounding box center [677, 247] width 1355 height 495
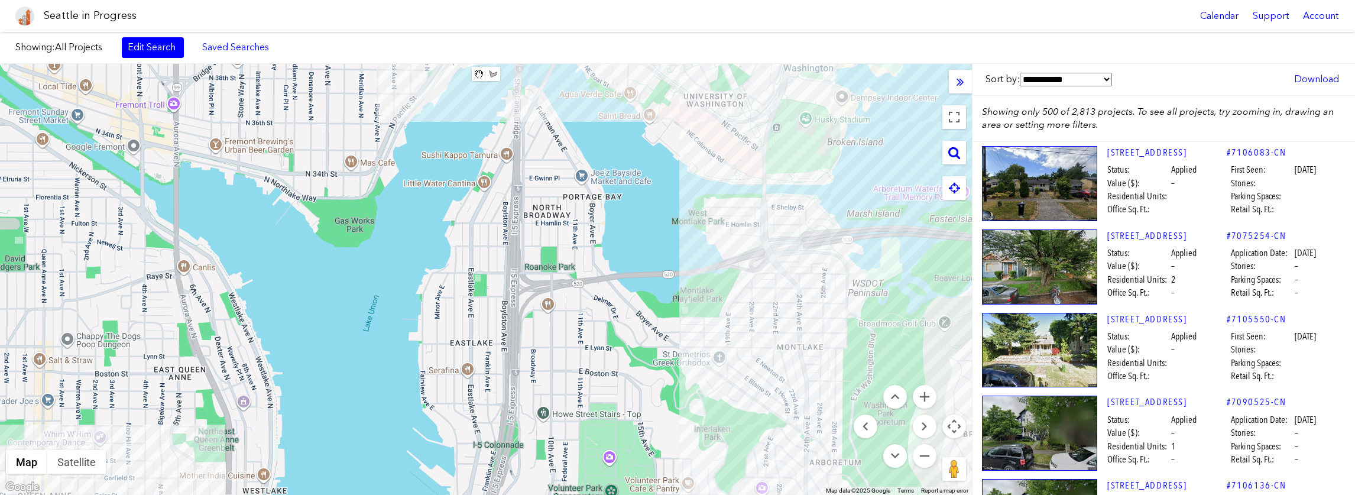
drag, startPoint x: 598, startPoint y: 404, endPoint x: 590, endPoint y: 417, distance: 14.8
click at [590, 417] on div at bounding box center [486, 279] width 972 height 431
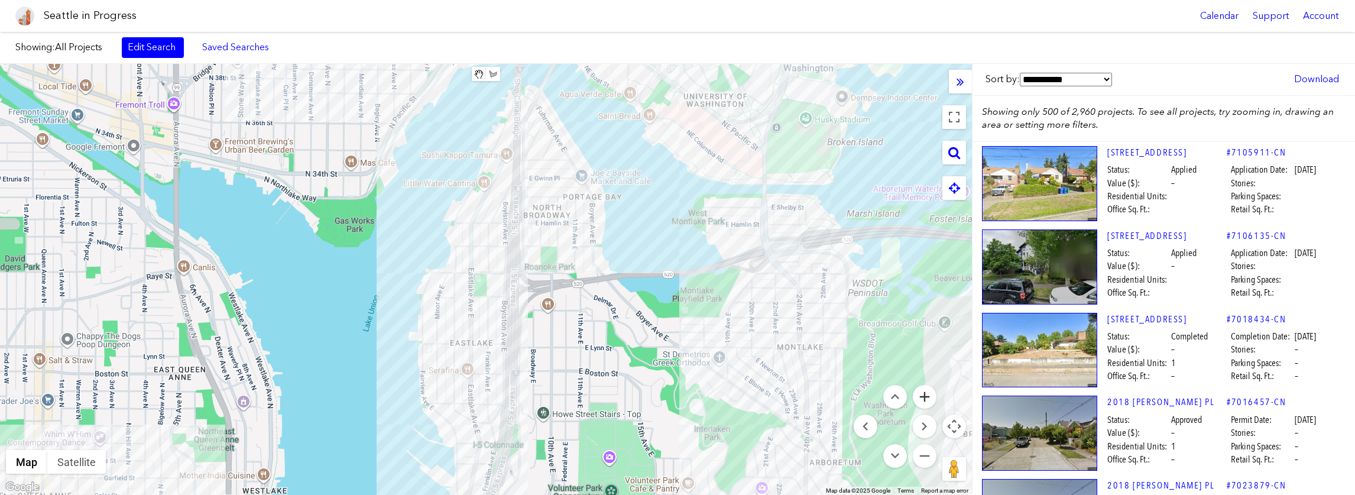
click at [923, 395] on button "Zoom in" at bounding box center [925, 397] width 24 height 24
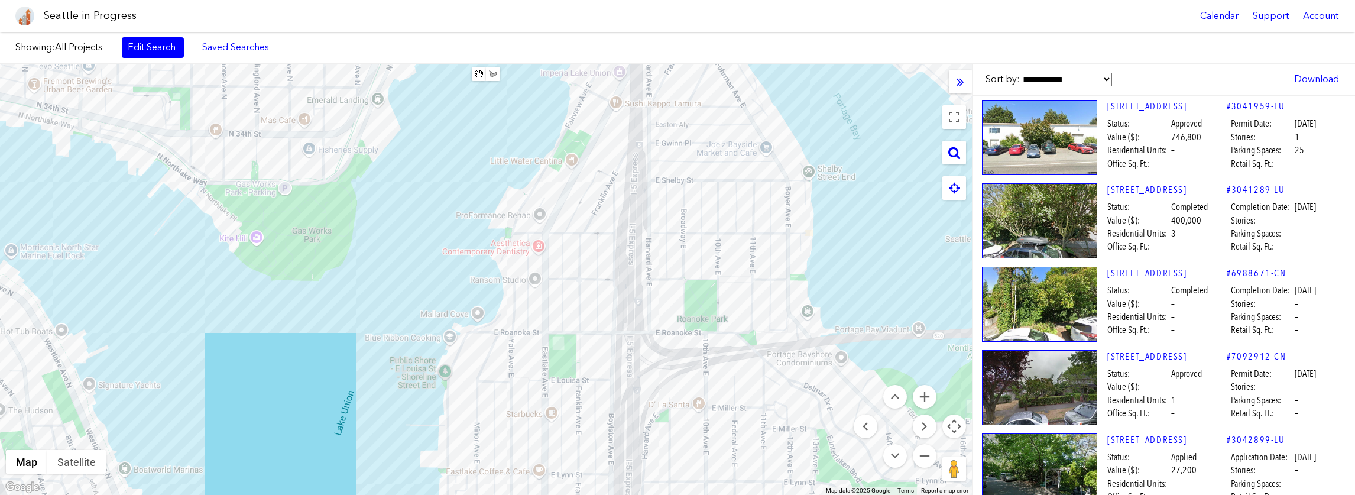
drag, startPoint x: 653, startPoint y: 349, endPoint x: 749, endPoint y: 402, distance: 109.5
click at [749, 402] on div at bounding box center [486, 279] width 972 height 431
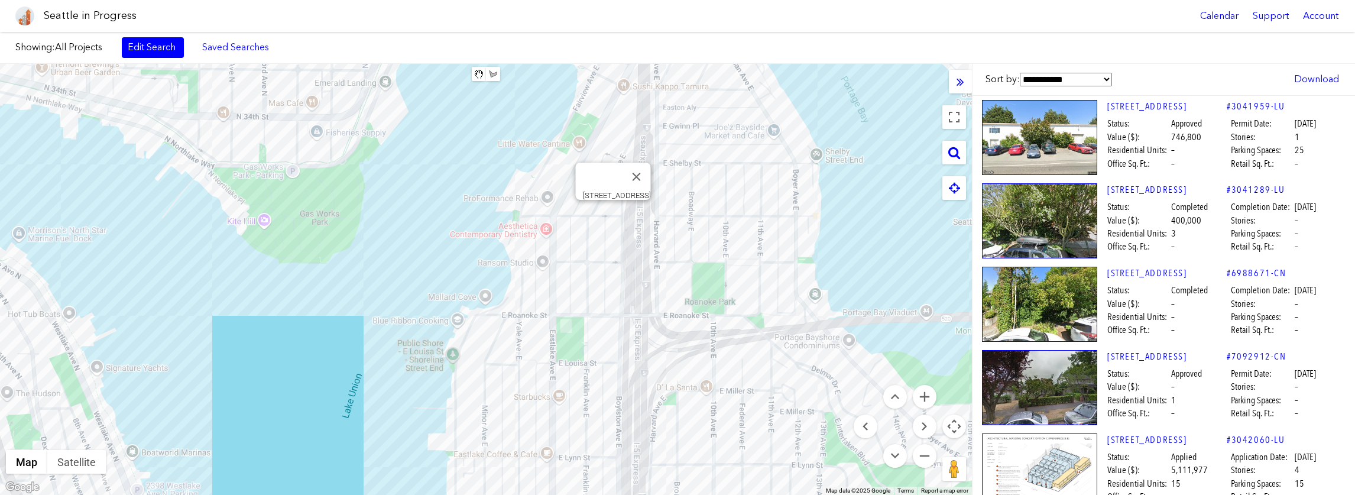
click at [612, 215] on div "[STREET_ADDRESS]" at bounding box center [486, 279] width 972 height 431
click at [566, 220] on div "[STREET_ADDRESS]" at bounding box center [486, 279] width 972 height 431
click at [542, 274] on div "[STREET_ADDRESS]" at bounding box center [486, 279] width 972 height 431
click at [562, 267] on div "[STREET_ADDRESS]" at bounding box center [486, 279] width 972 height 431
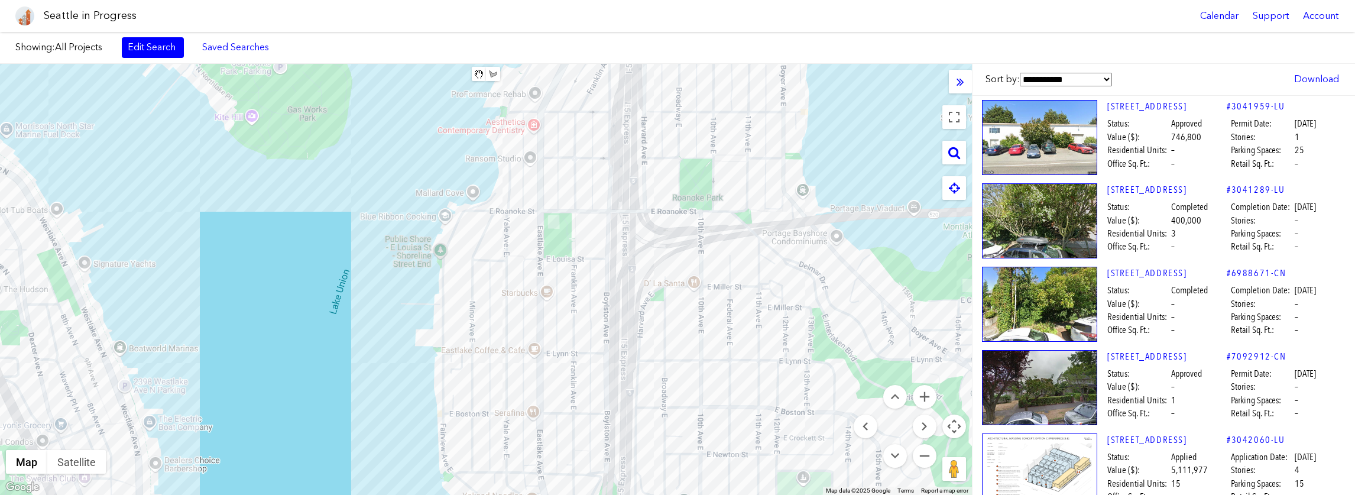
drag, startPoint x: 582, startPoint y: 329, endPoint x: 572, endPoint y: 223, distance: 106.8
click at [568, 217] on div at bounding box center [486, 279] width 972 height 431
click at [577, 254] on div "[STREET_ADDRESS]" at bounding box center [486, 279] width 972 height 431
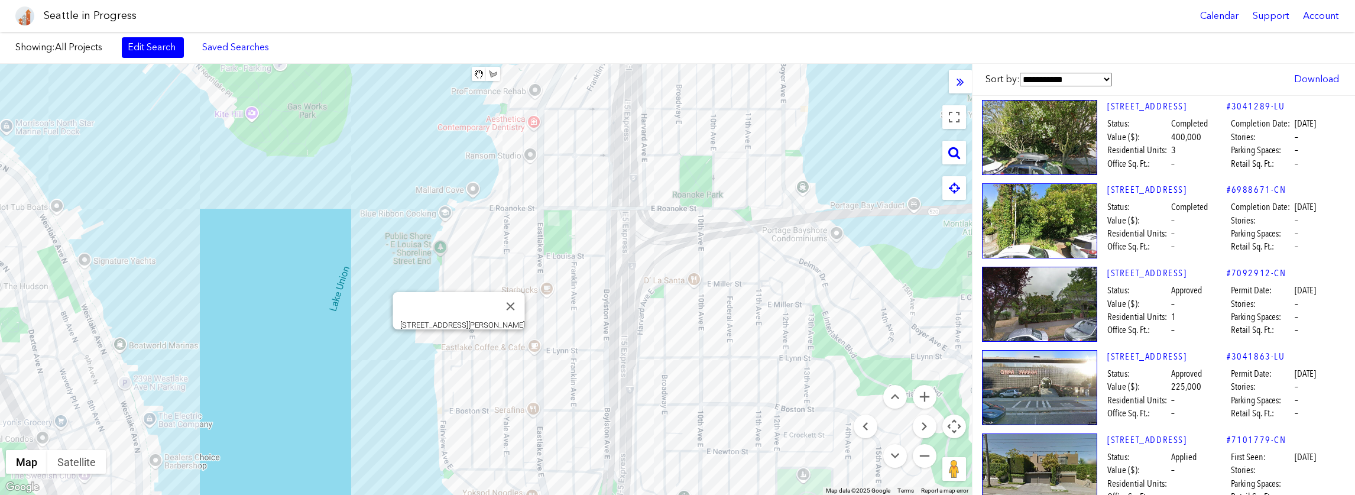
click at [458, 343] on div "[STREET_ADDRESS][PERSON_NAME]" at bounding box center [486, 279] width 972 height 431
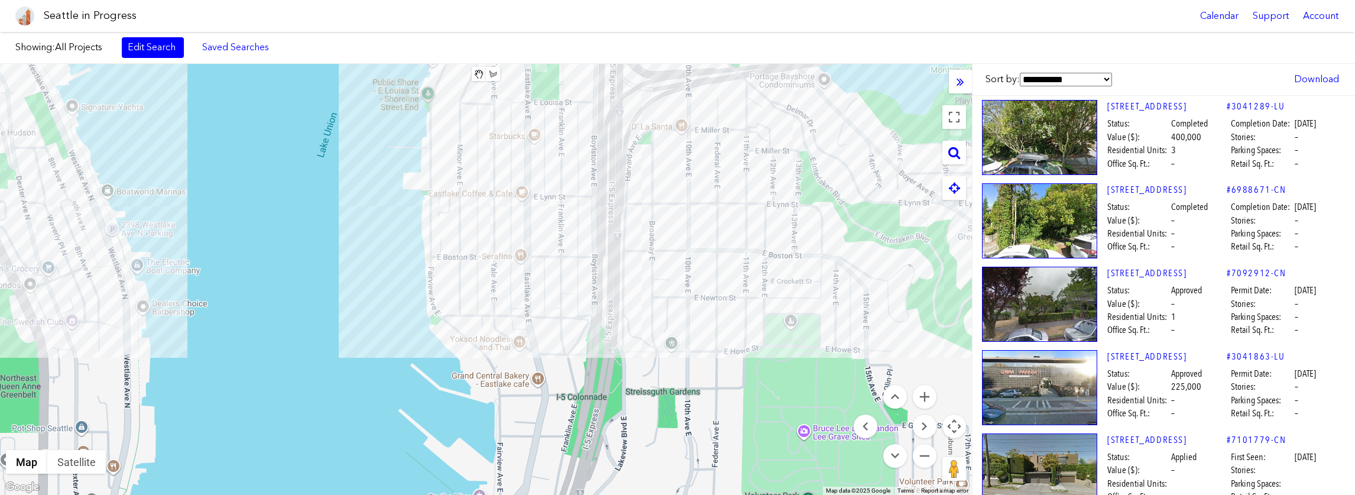
drag, startPoint x: 796, startPoint y: 337, endPoint x: 783, endPoint y: 182, distance: 155.4
click at [783, 182] on div "[STREET_ADDRESS]" at bounding box center [486, 279] width 972 height 431
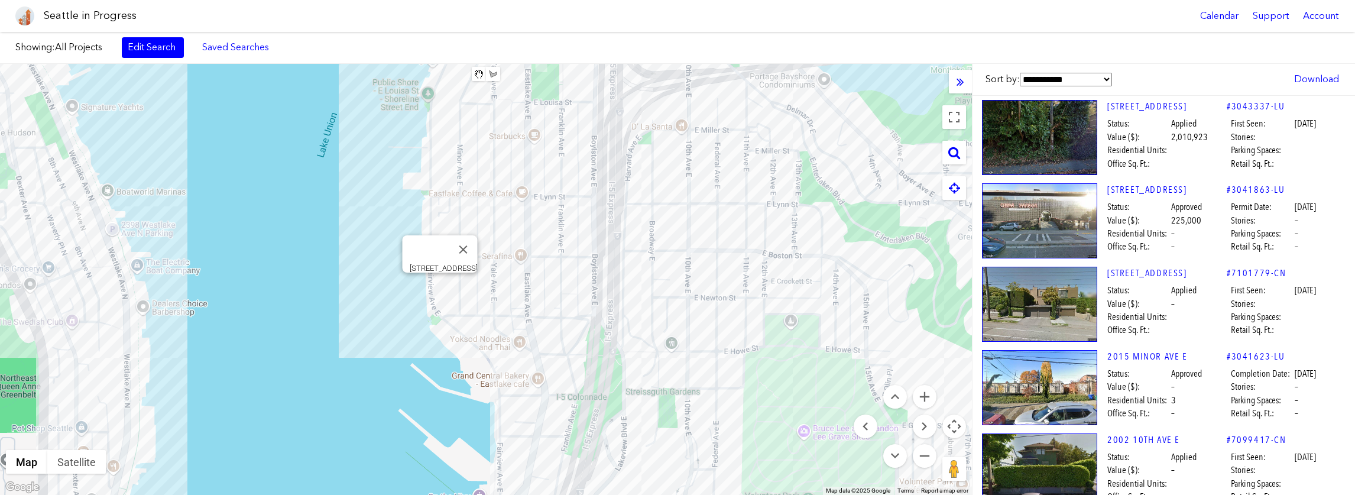
click at [437, 287] on div "[STREET_ADDRESS]" at bounding box center [486, 279] width 972 height 431
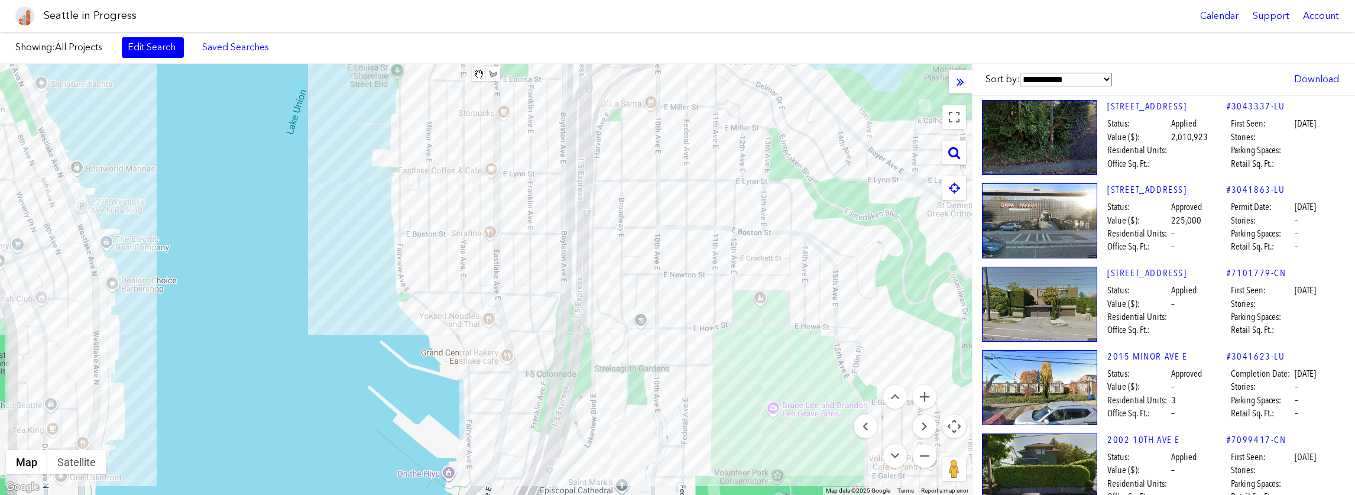
drag, startPoint x: 611, startPoint y: 303, endPoint x: 577, endPoint y: 271, distance: 46.4
click at [577, 271] on div at bounding box center [486, 279] width 972 height 431
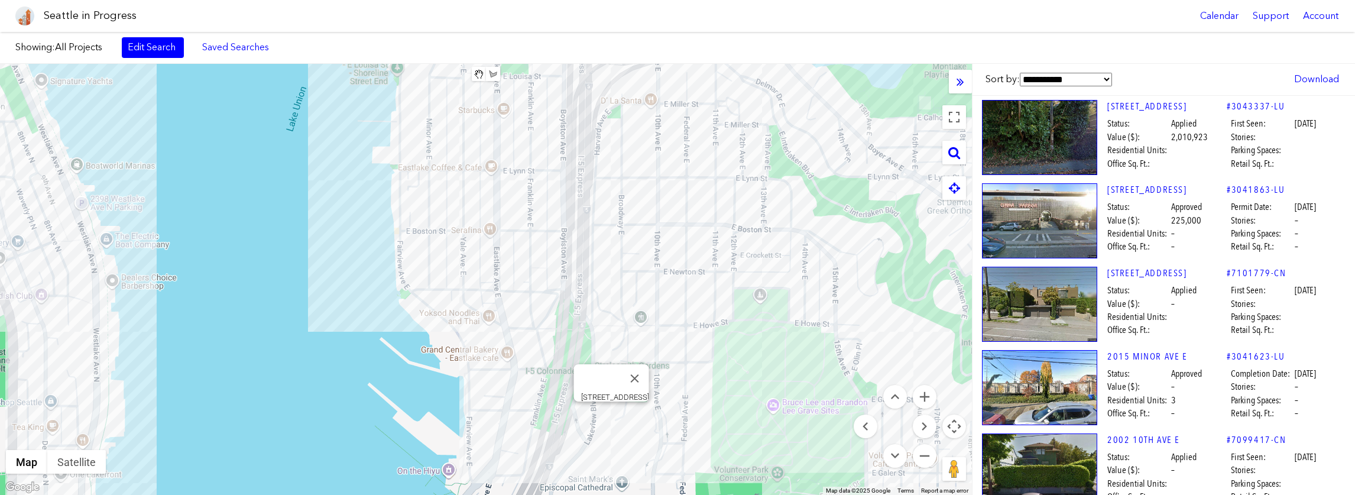
click at [608, 417] on div "[STREET_ADDRESS]" at bounding box center [486, 279] width 972 height 431
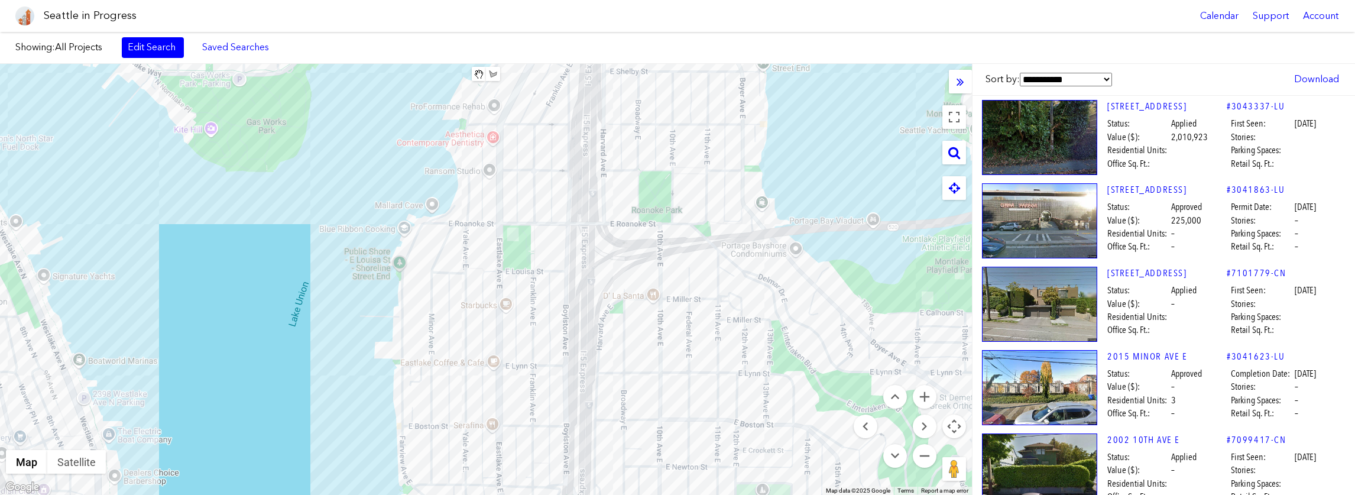
drag, startPoint x: 509, startPoint y: 195, endPoint x: 513, endPoint y: 378, distance: 182.7
click at [510, 400] on div at bounding box center [486, 279] width 972 height 431
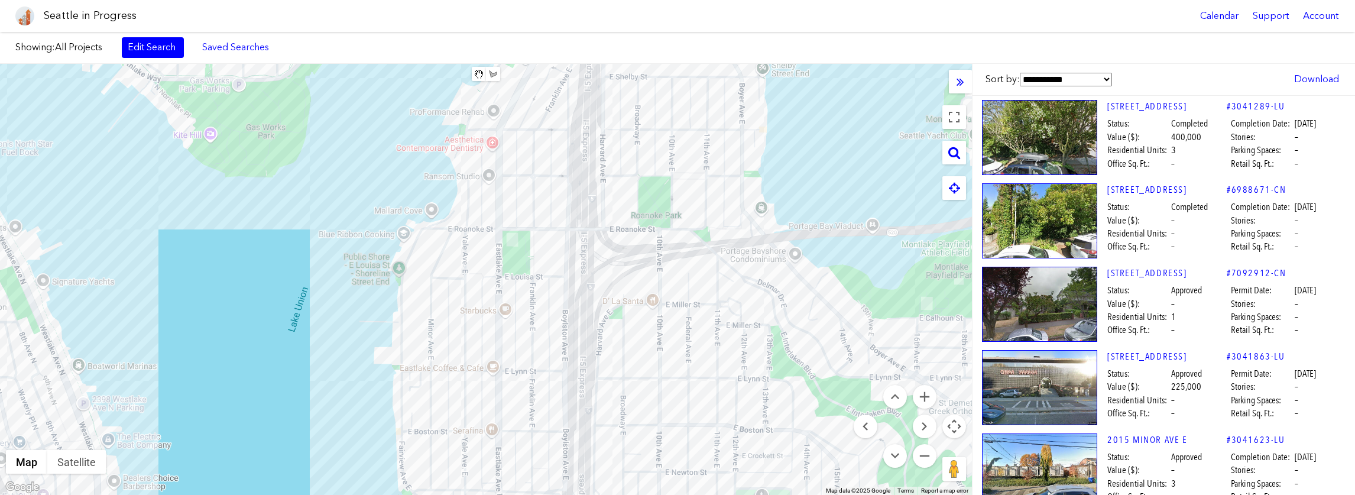
click at [671, 272] on div at bounding box center [486, 279] width 972 height 431
click at [538, 193] on div "[STREET_ADDRESS]" at bounding box center [486, 279] width 972 height 431
